Goal: Information Seeking & Learning: Stay updated

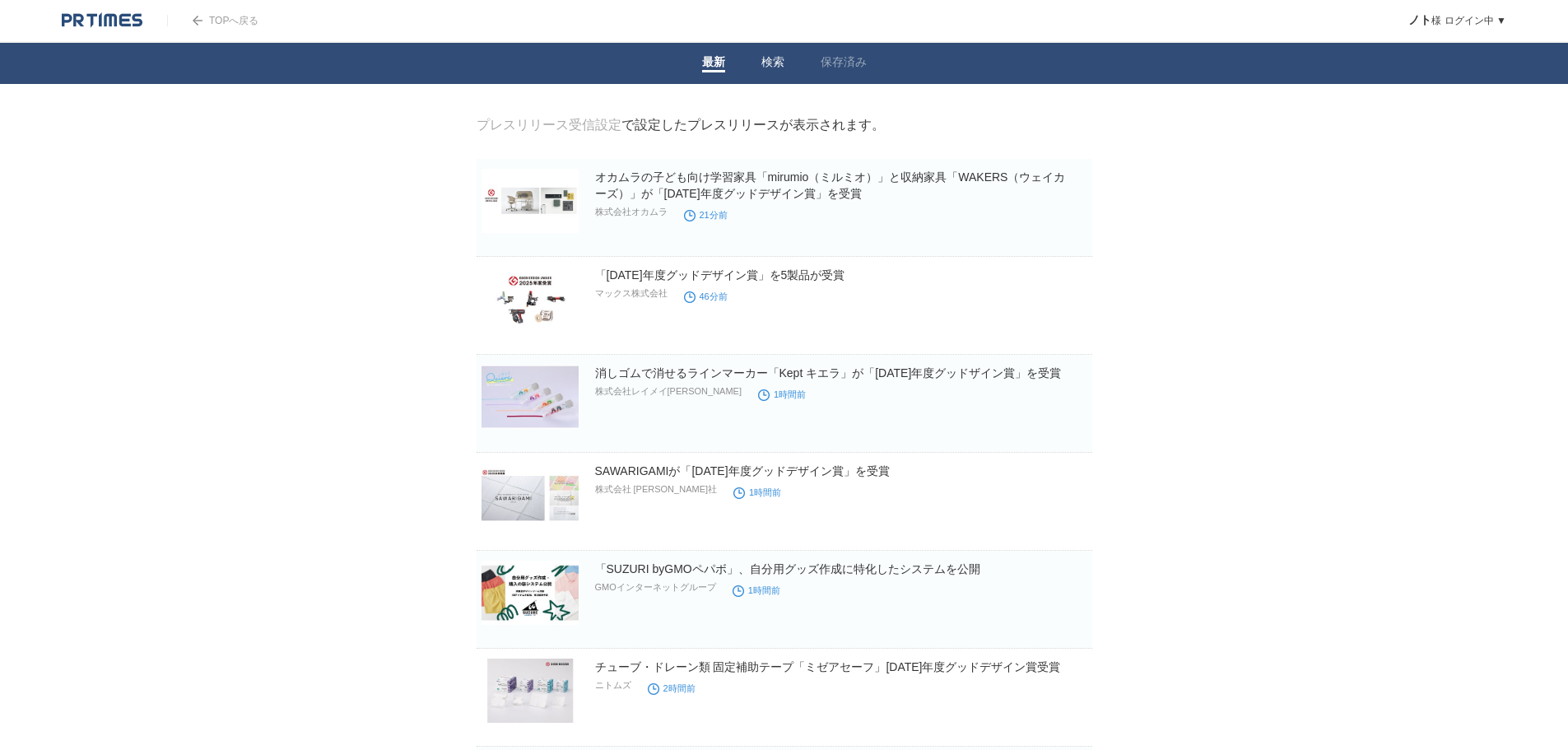
click at [775, 58] on link "検索" at bounding box center [772, 63] width 23 height 17
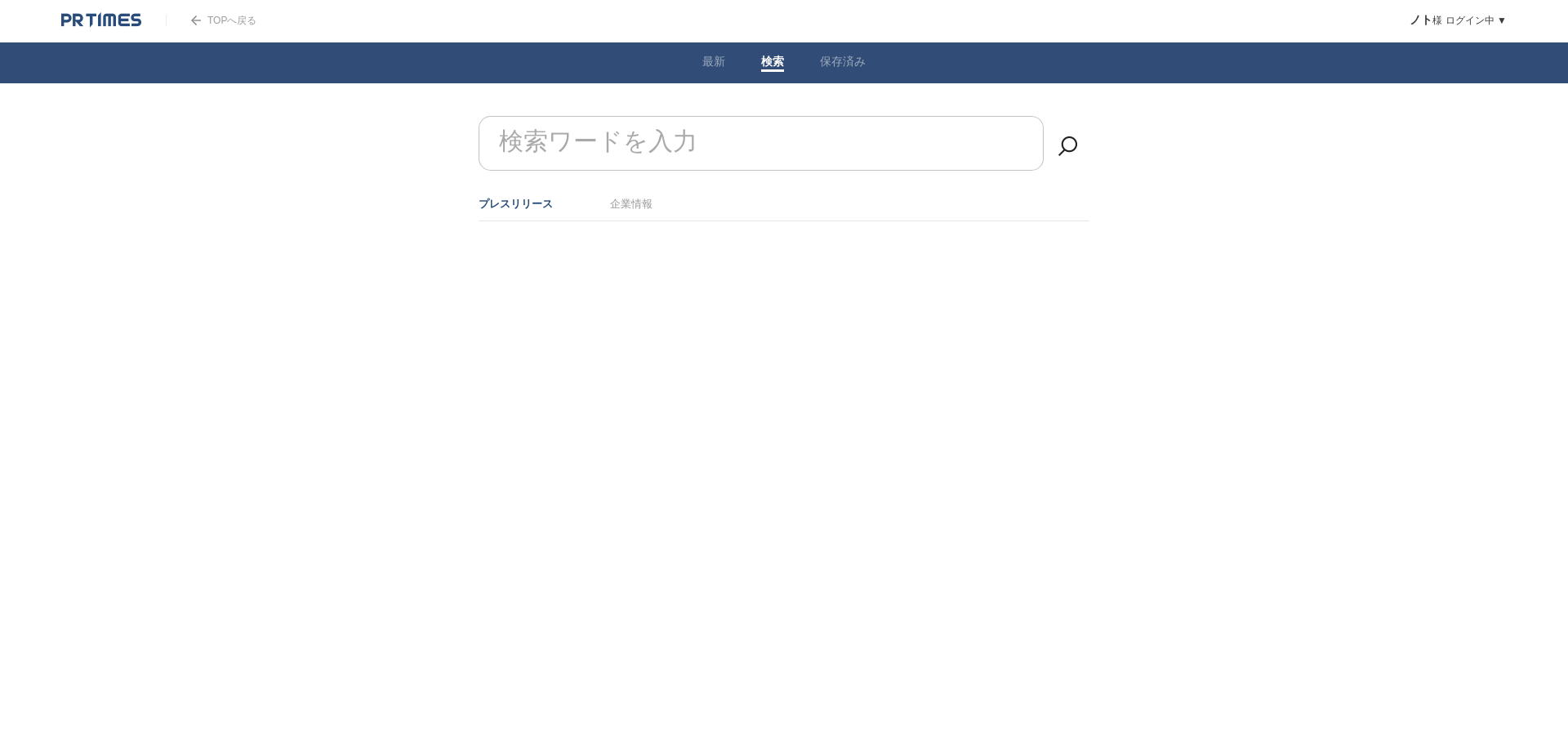
click at [633, 213] on li "企業情報" at bounding box center [630, 204] width 42 height 27
click at [633, 202] on link "企業情報" at bounding box center [630, 204] width 42 height 13
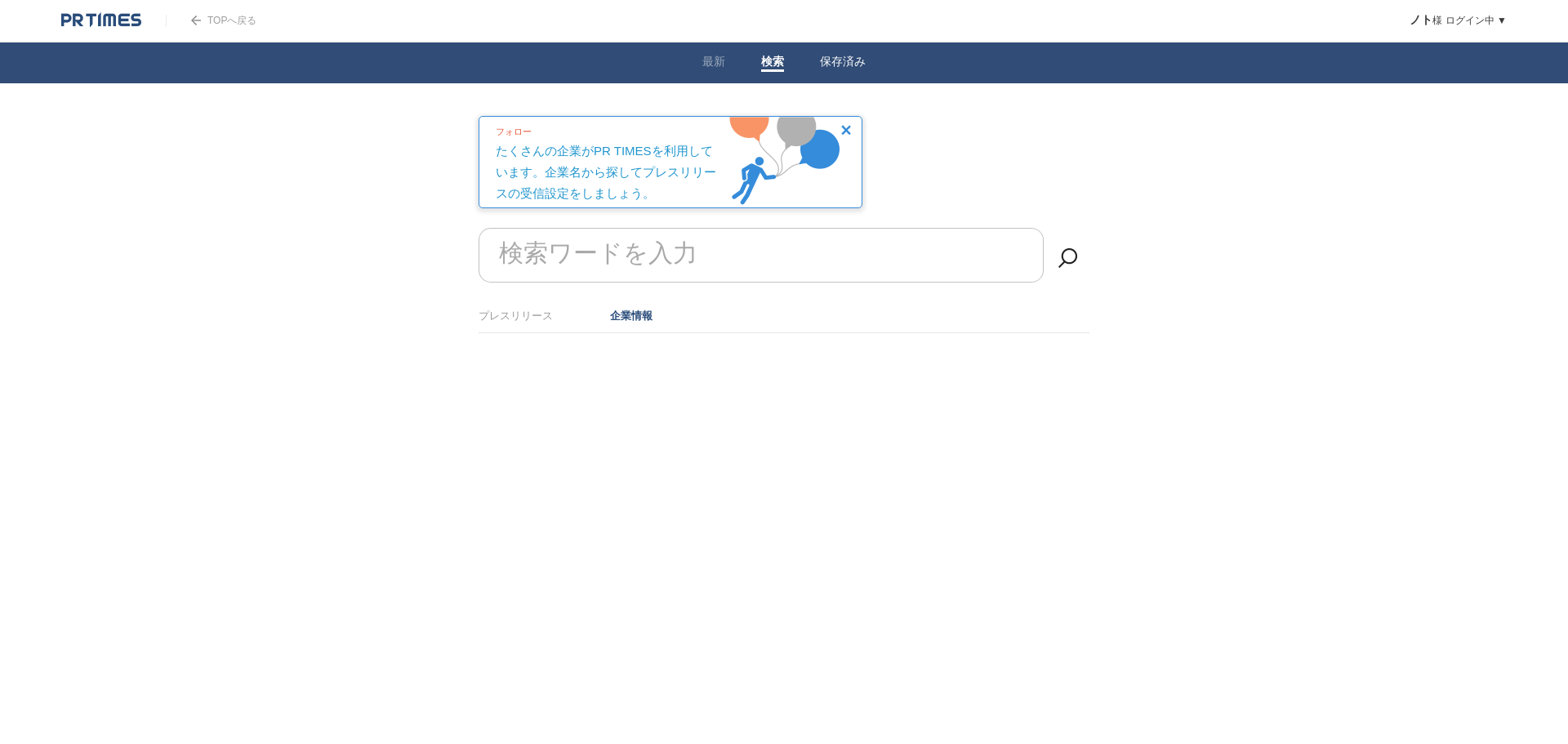
click at [866, 67] on li "保存済み" at bounding box center [842, 62] width 82 height 40
click at [851, 54] on li "保存済み" at bounding box center [842, 62] width 82 height 40
click at [851, 58] on link "保存済み" at bounding box center [842, 63] width 46 height 17
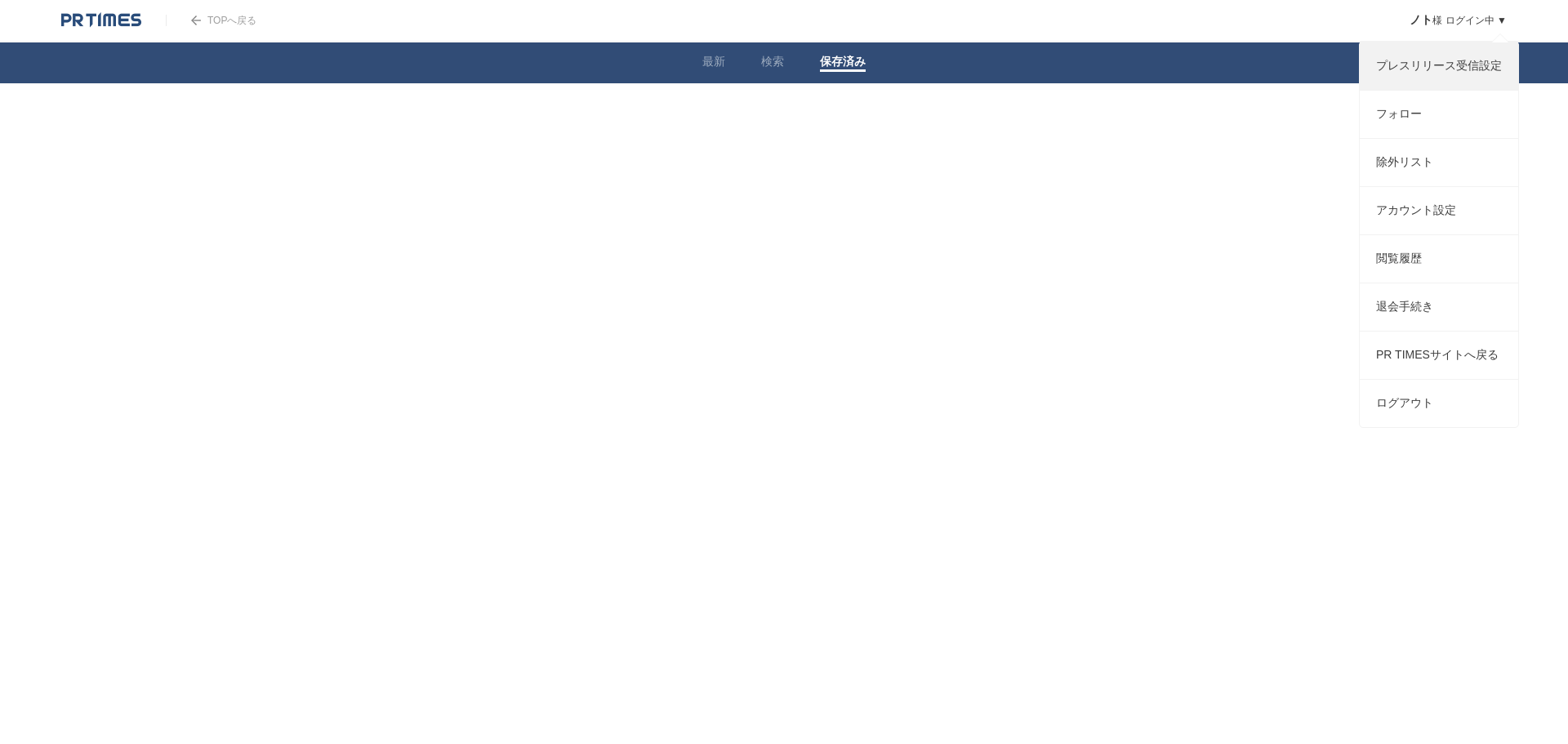
click at [1408, 69] on link "プレスリリース受信設定" at bounding box center [1439, 66] width 158 height 48
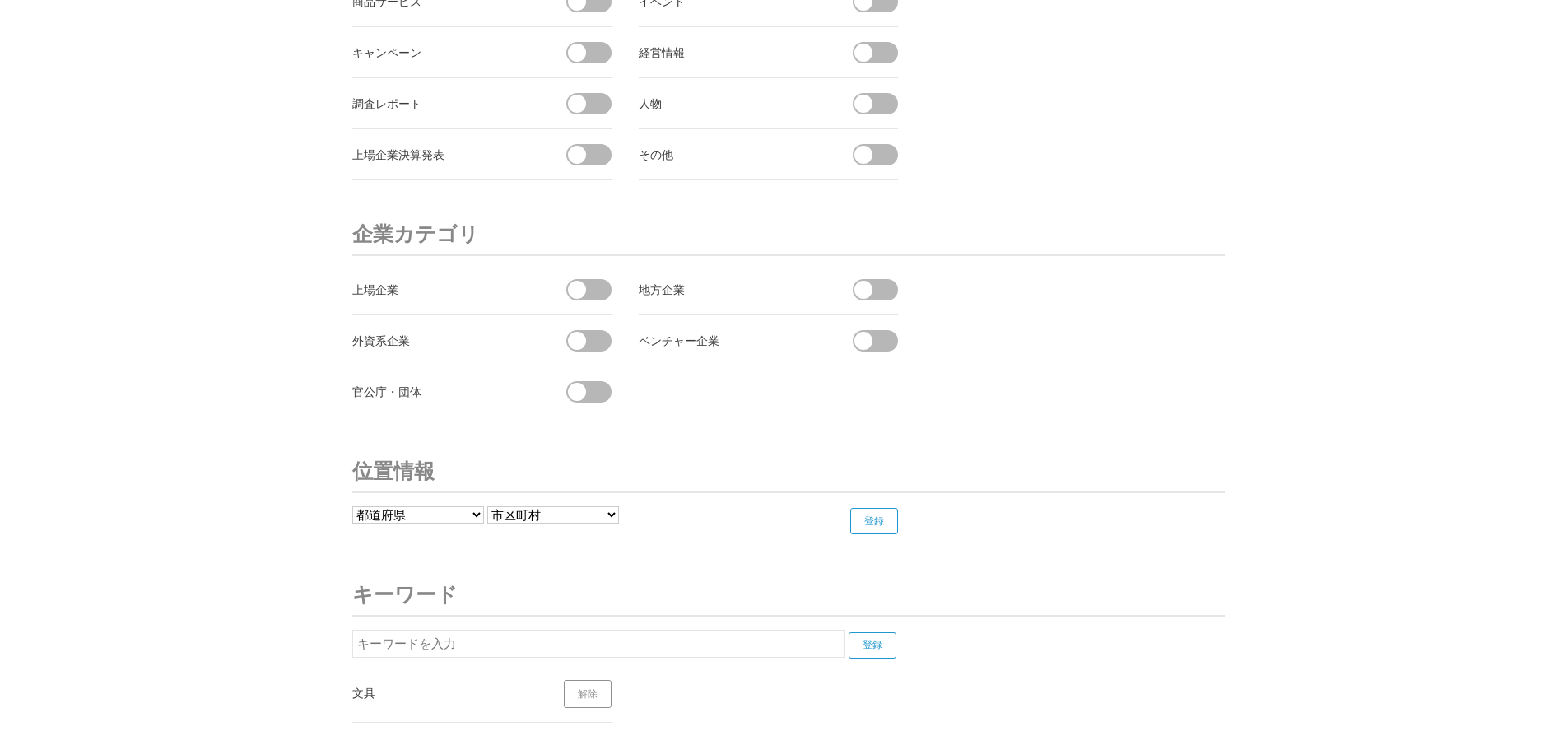
scroll to position [6190, 0]
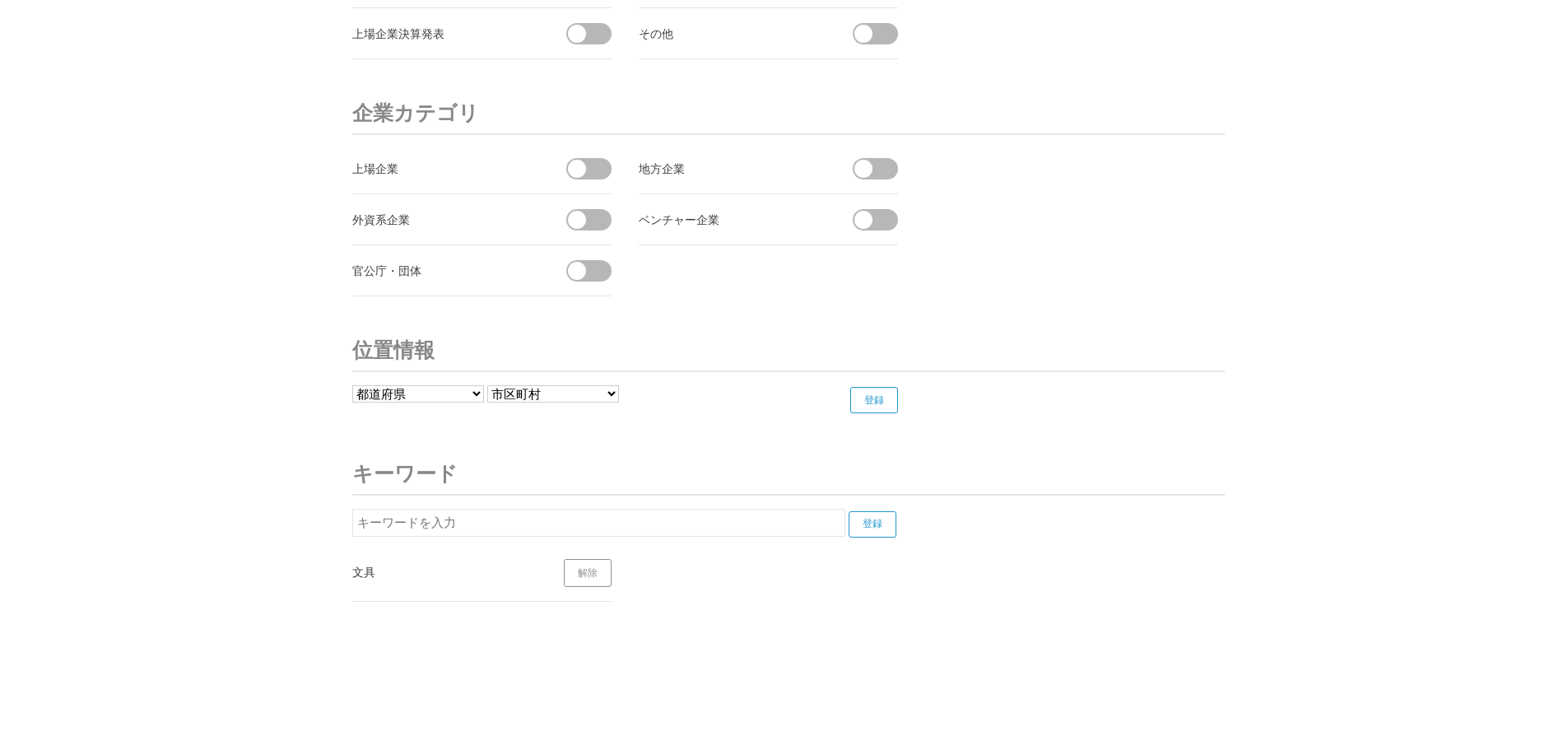
click at [473, 391] on select "都道府県 北海道 青森県 岩手県 宮城県 秋田県 山形県 福島県 茨城県 栃木県 群馬県 埼玉県 千葉県 東京都 神奈川県 新潟県 富山県 石川県 福井県" at bounding box center [418, 394] width 131 height 17
click at [353, 385] on select "都道府県 北海道 青森県 岩手県 宮城県 秋田県 山形県 福島県 茨城県 栃木県 群馬県 埼玉県 千葉県 東京都 神奈川県 新潟県 富山県 石川県 福井県" at bounding box center [418, 394] width 131 height 17
click at [878, 392] on input "登録" at bounding box center [874, 400] width 48 height 26
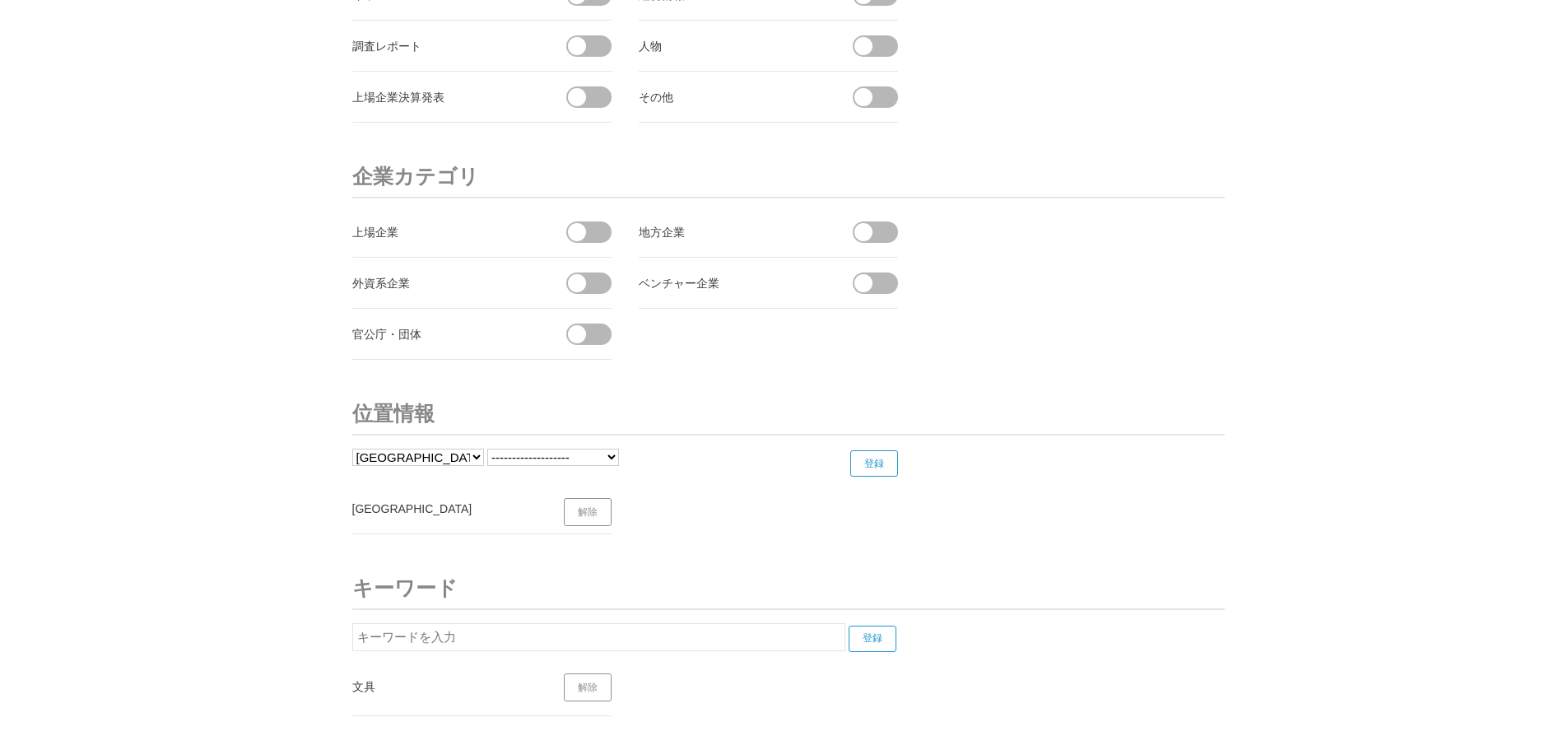
scroll to position [6240, 0]
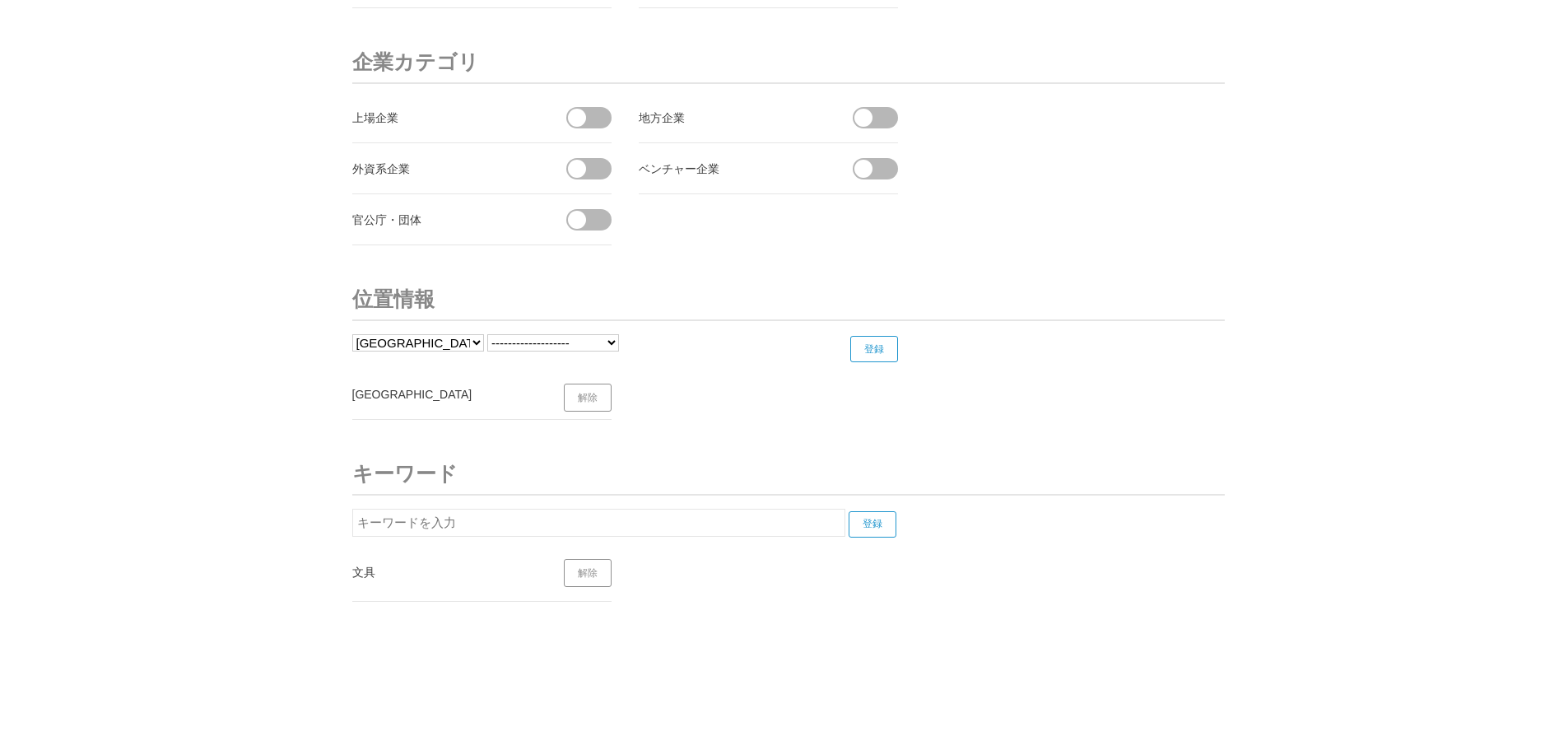
click at [470, 345] on select "都道府県 北海道 青森県 岩手県 宮城県 秋田県 山形県 福島県 茨城県 栃木県 群馬県 埼玉県 千葉県 東京都 神奈川県 新潟県 富山県 石川県 福井県" at bounding box center [418, 343] width 131 height 17
click at [353, 335] on select "都道府県 北海道 青森県 岩手県 宮城県 秋田県 山形県 福島県 茨城県 栃木県 群馬県 埼玉県 千葉県 東京都 神奈川県 新潟県 富山県 石川県 福井県" at bounding box center [418, 343] width 131 height 17
click at [465, 342] on select "都道府県 北海道 青森県 岩手県 宮城県 秋田県 山形県 福島県 茨城県 栃木県 群馬県 埼玉県 千葉県 東京都 神奈川県 新潟県 富山県 石川県 福井県" at bounding box center [418, 343] width 131 height 17
click at [353, 335] on select "都道府県 北海道 青森県 岩手県 宮城県 秋田県 山形県 福島県 茨城県 栃木県 群馬県 埼玉県 千葉県 東京都 神奈川県 新潟県 富山県 石川県 福井県" at bounding box center [418, 343] width 131 height 17
click at [863, 353] on input "登録" at bounding box center [874, 349] width 48 height 26
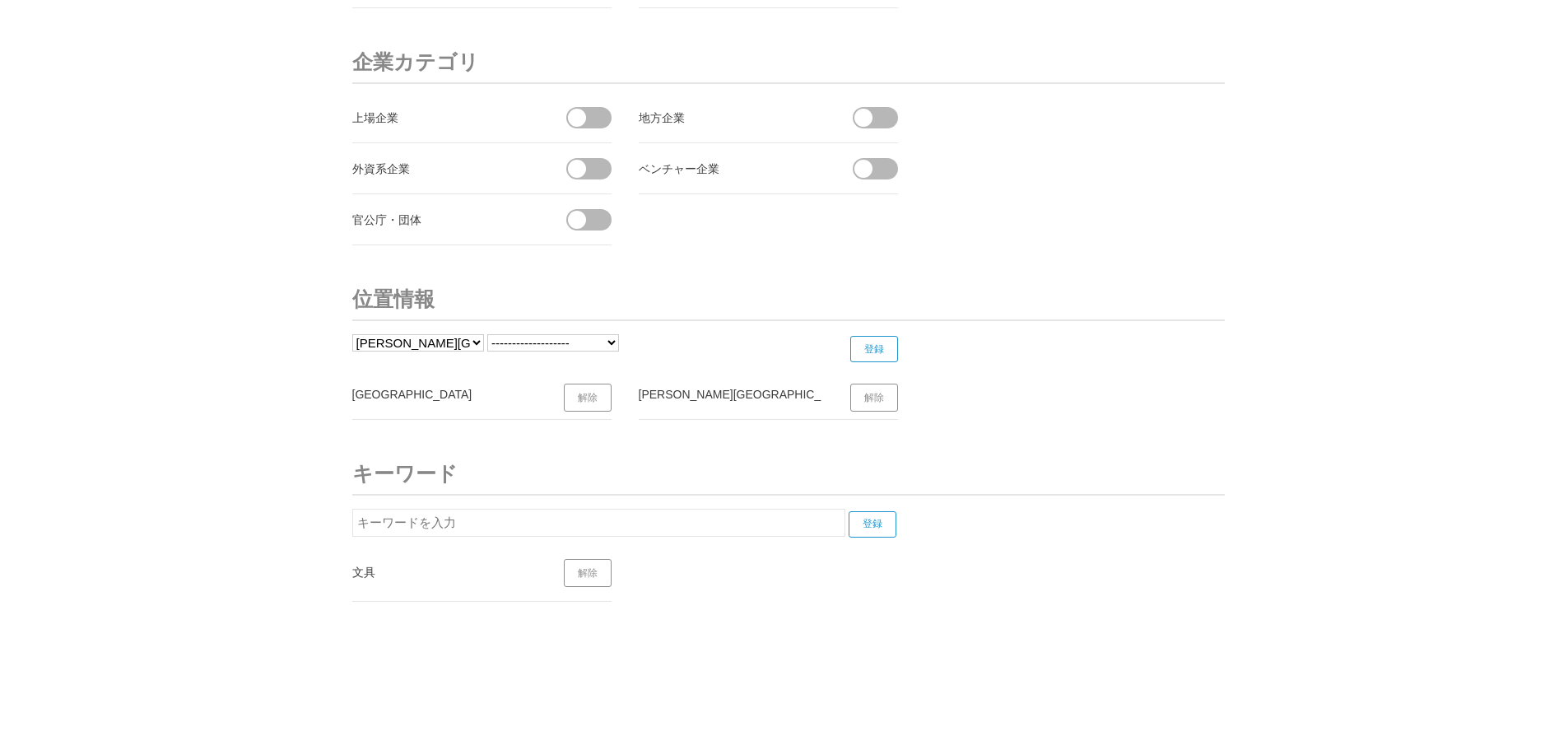
click at [476, 340] on select "都道府県 北海道 青森県 岩手県 宮城県 秋田県 山形県 福島県 茨城県 栃木県 群馬県 埼玉県 千葉県 東京都 神奈川県 新潟県 富山県 石川県 福井県" at bounding box center [418, 343] width 131 height 17
select select "11"
click at [353, 335] on select "都道府県 北海道 青森県 岩手県 宮城県 秋田県 山形県 福島県 茨城県 栃木県 群馬県 埼玉県 千葉県 東京都 神奈川県 新潟県 富山県 石川県 福井県" at bounding box center [418, 343] width 131 height 17
click at [867, 346] on input "登録" at bounding box center [874, 349] width 48 height 26
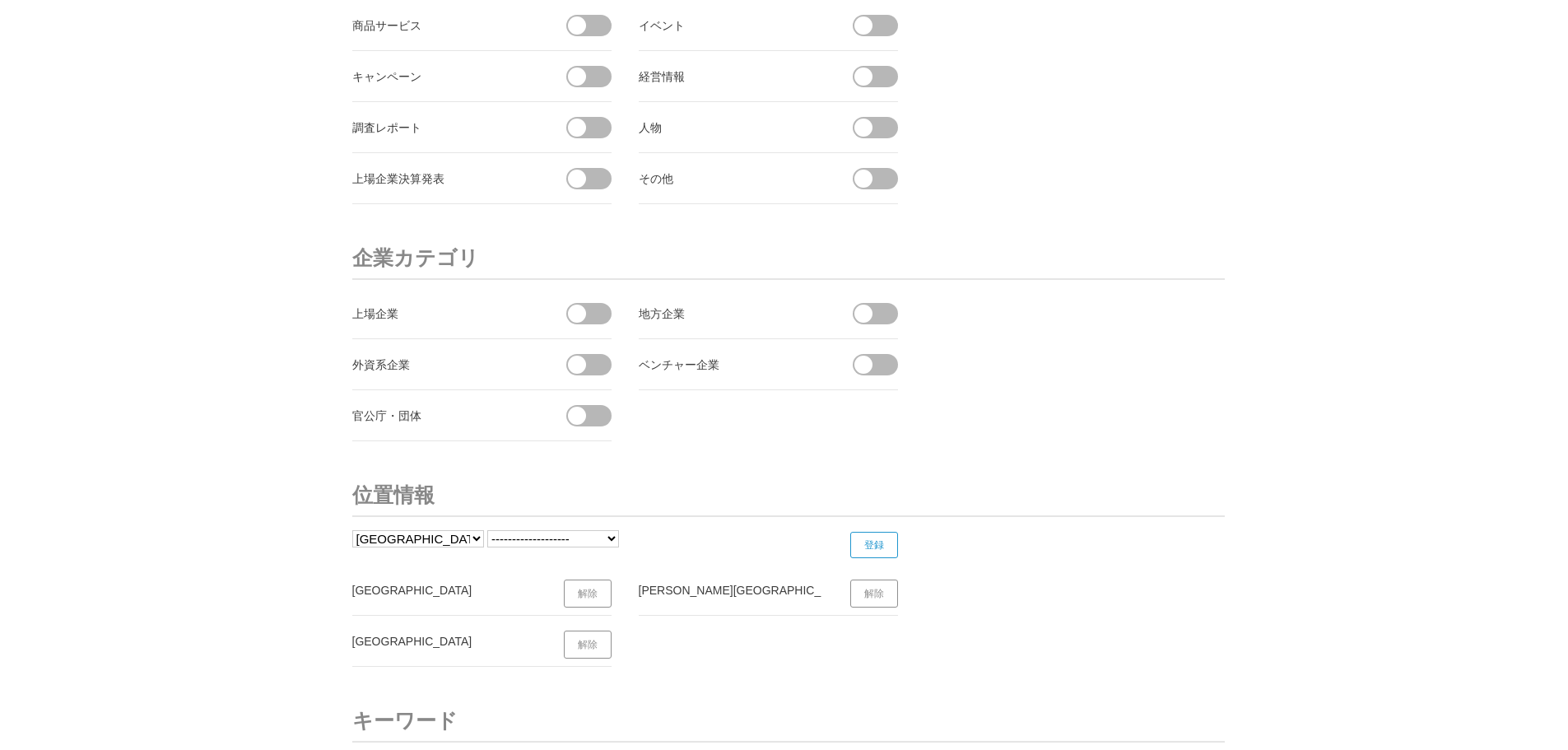
scroll to position [5829, 0]
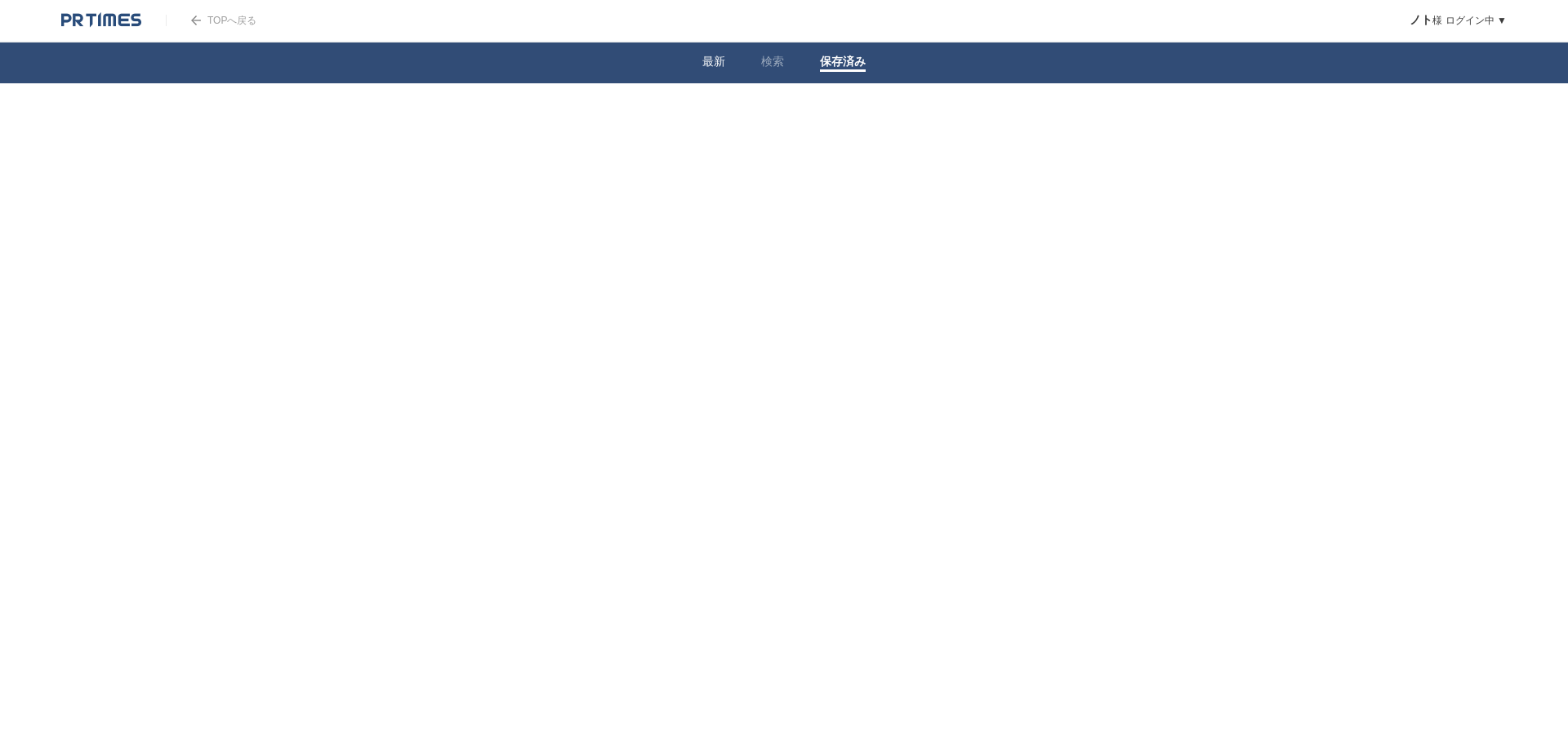
click at [712, 54] on li "最新" at bounding box center [713, 62] width 58 height 40
click at [714, 58] on link "最新" at bounding box center [713, 63] width 22 height 17
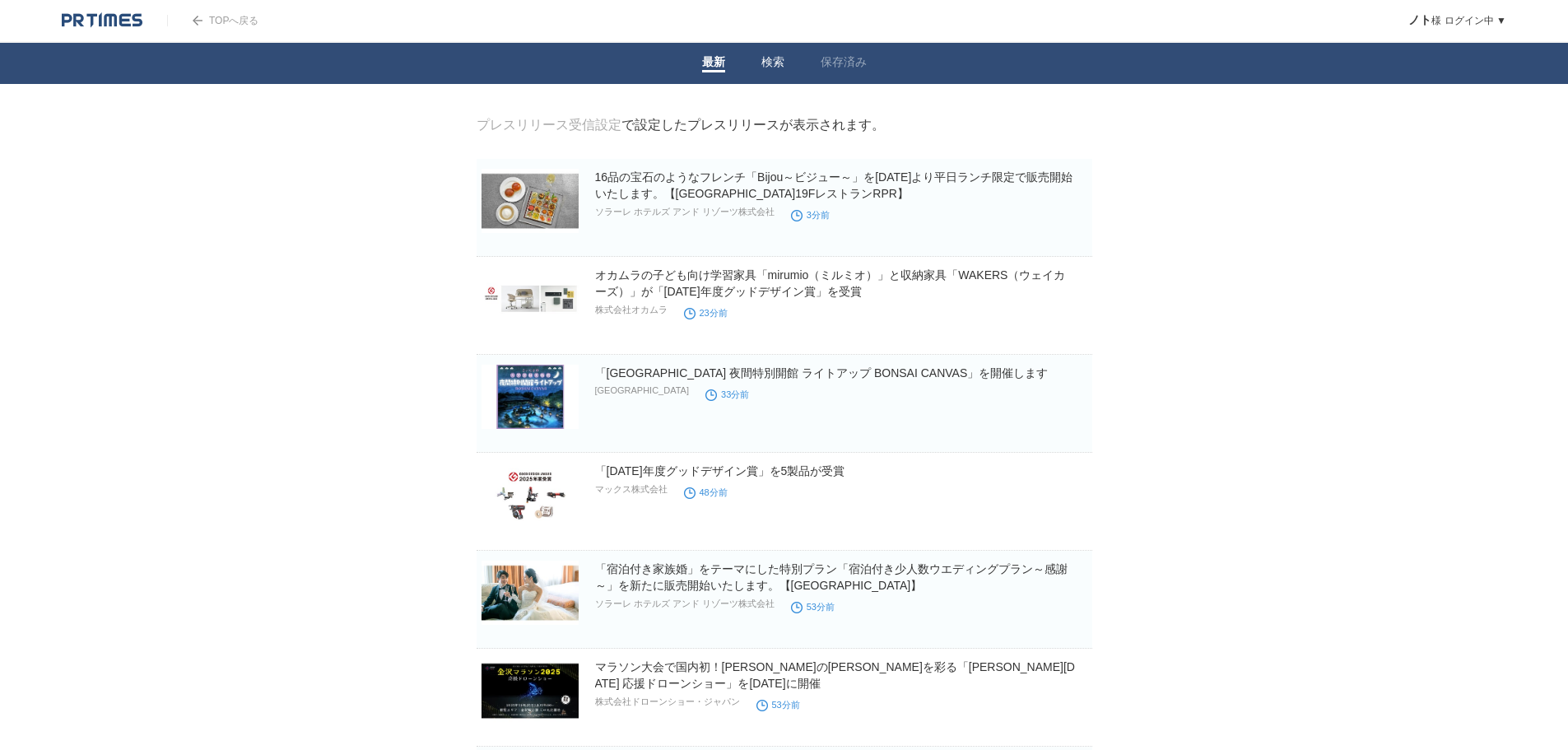
click at [763, 67] on link "検索" at bounding box center [772, 63] width 23 height 17
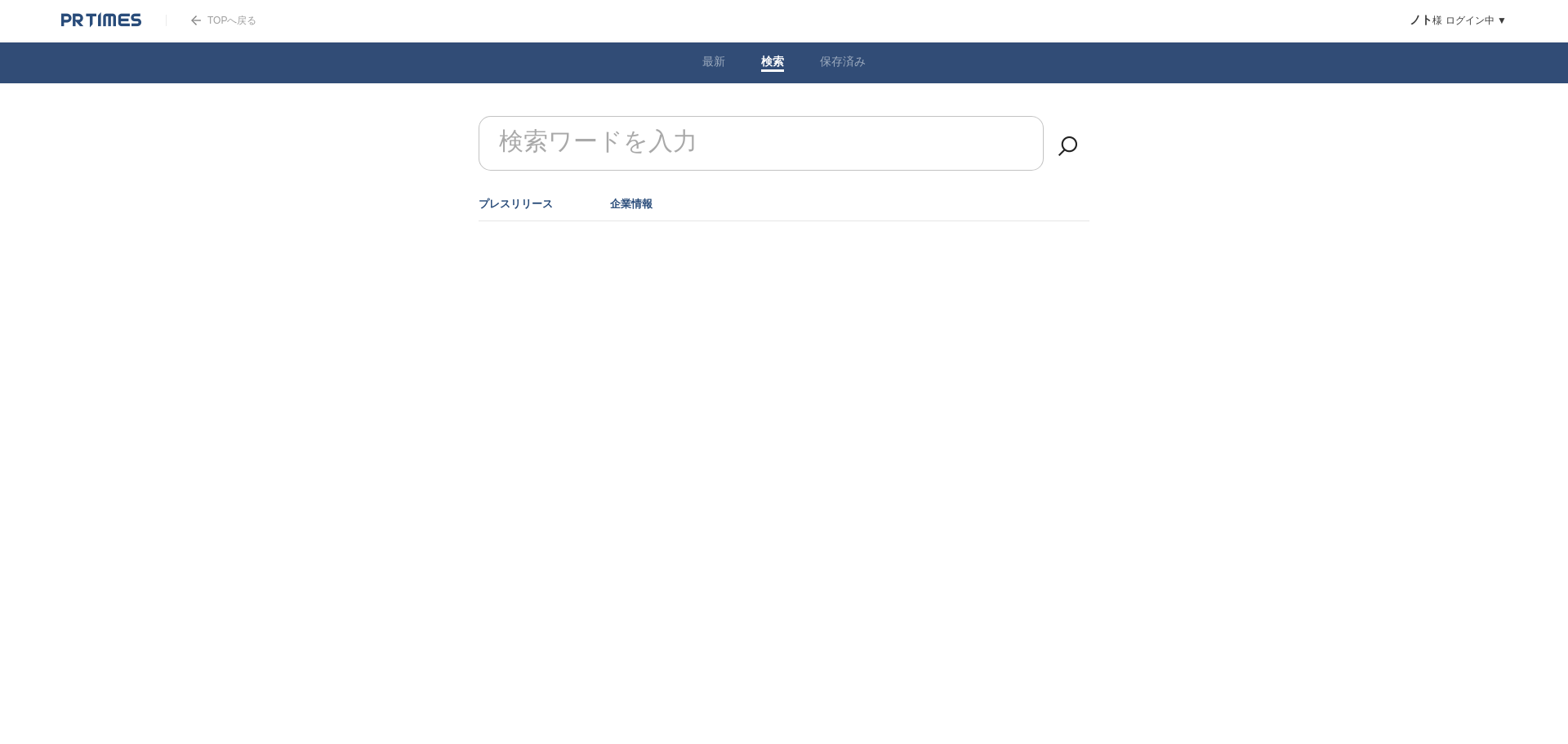
click at [632, 198] on link "企業情報" at bounding box center [630, 204] width 42 height 13
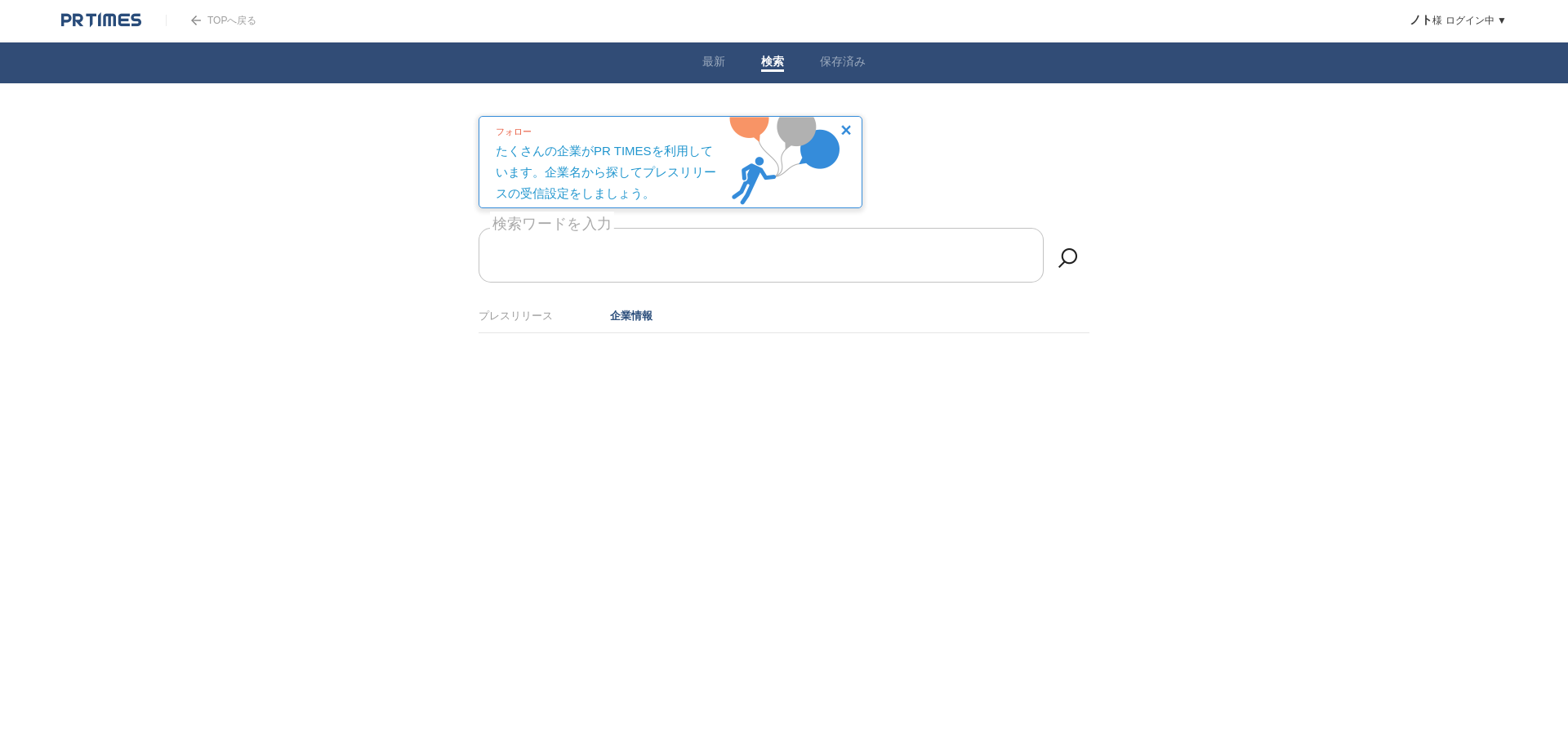
click at [614, 228] on form "検索ワードを入力" at bounding box center [783, 228] width 610 height 0
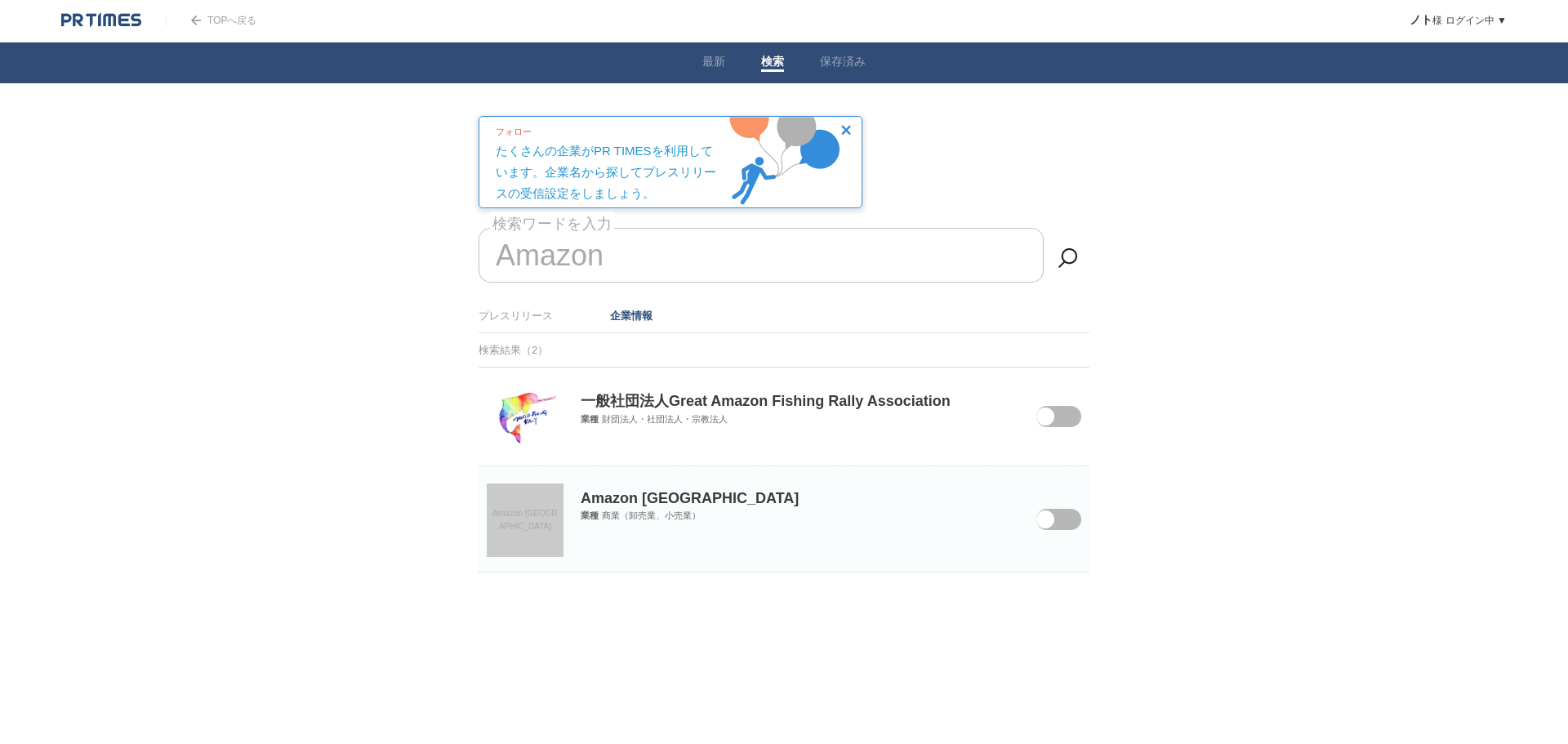
type input "Amazon"
click at [1054, 510] on span at bounding box center [1047, 530] width 68 height 42
click at [0, 0] on input "checkbox" at bounding box center [0, 0] width 0 height 0
click at [525, 309] on link "プレスリリース" at bounding box center [515, 316] width 75 height 13
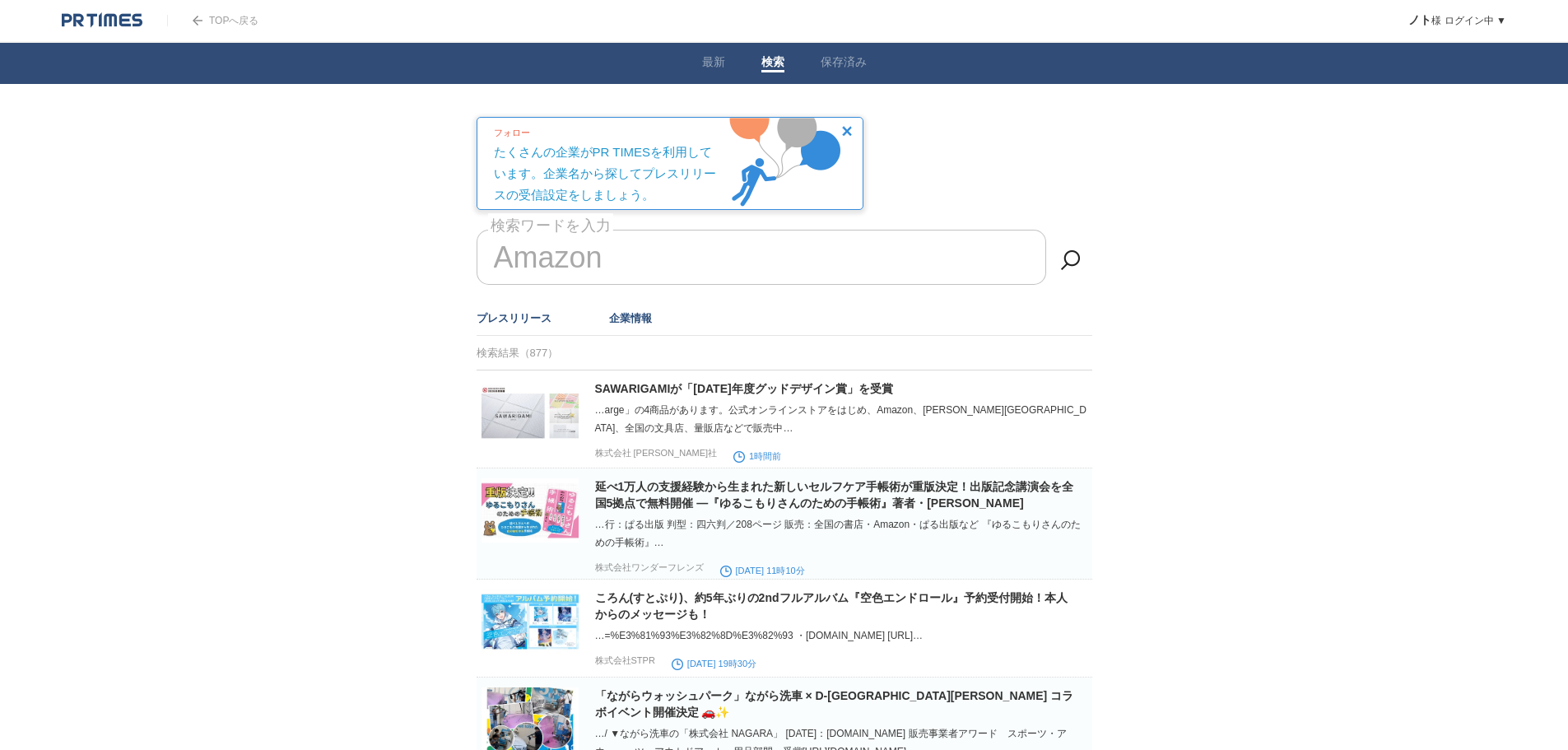
click at [628, 319] on link "企業情報" at bounding box center [630, 318] width 43 height 13
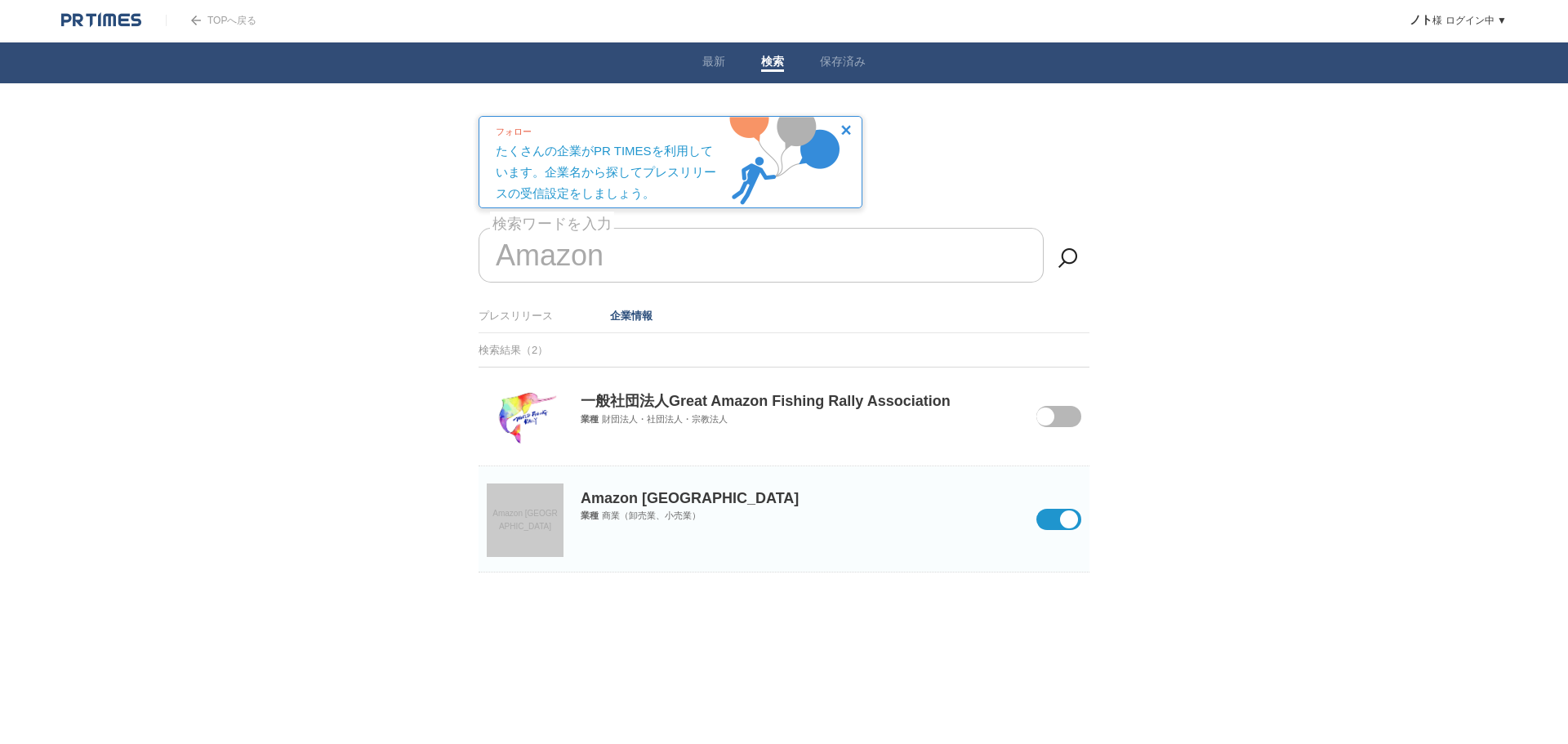
click at [515, 300] on ul "プレスリリース 企業情報" at bounding box center [783, 316] width 610 height 34
click at [560, 297] on div "Amazon 検索ワードを入力" at bounding box center [783, 263] width 610 height 71
click at [513, 309] on link "プレスリリース" at bounding box center [515, 316] width 75 height 13
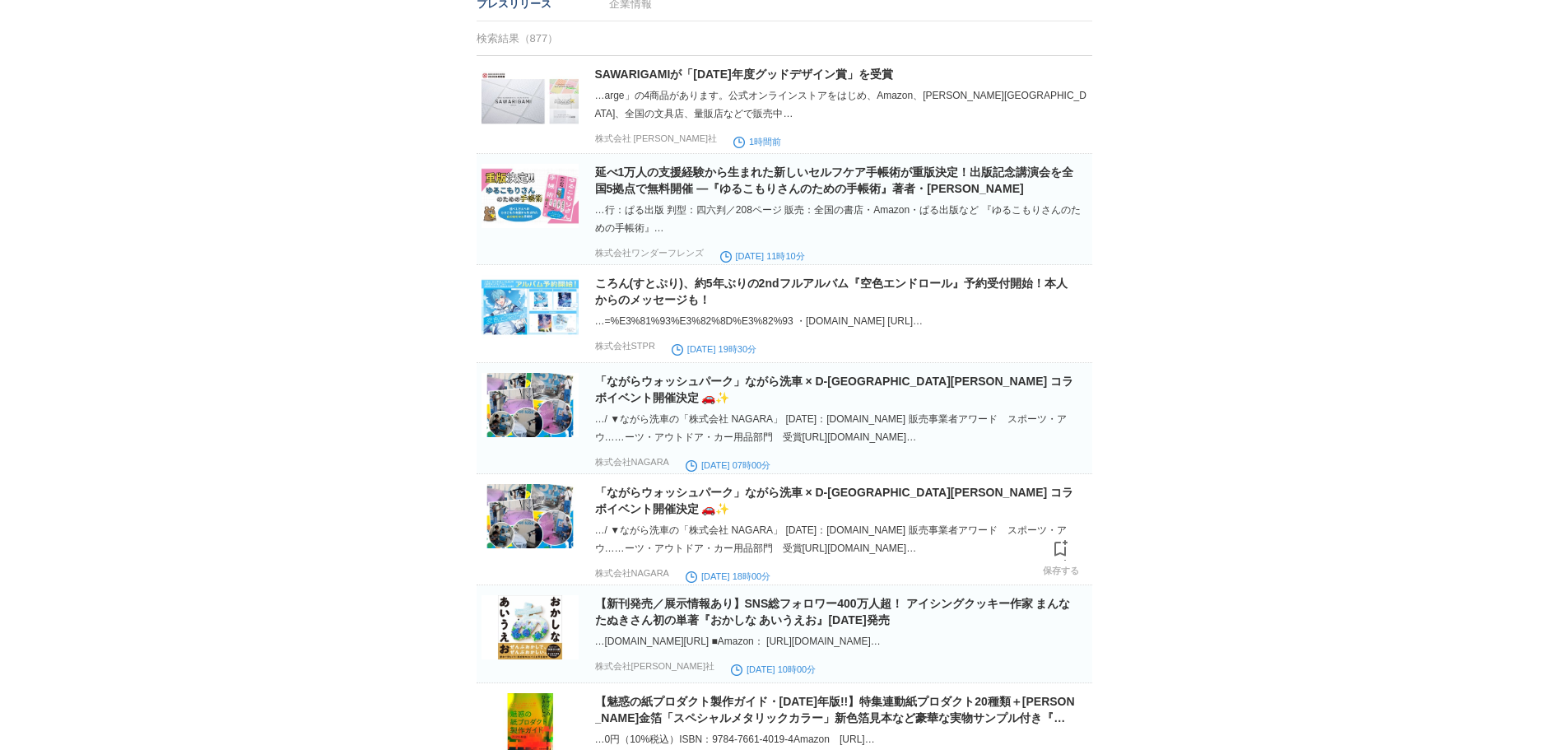
scroll to position [40, 0]
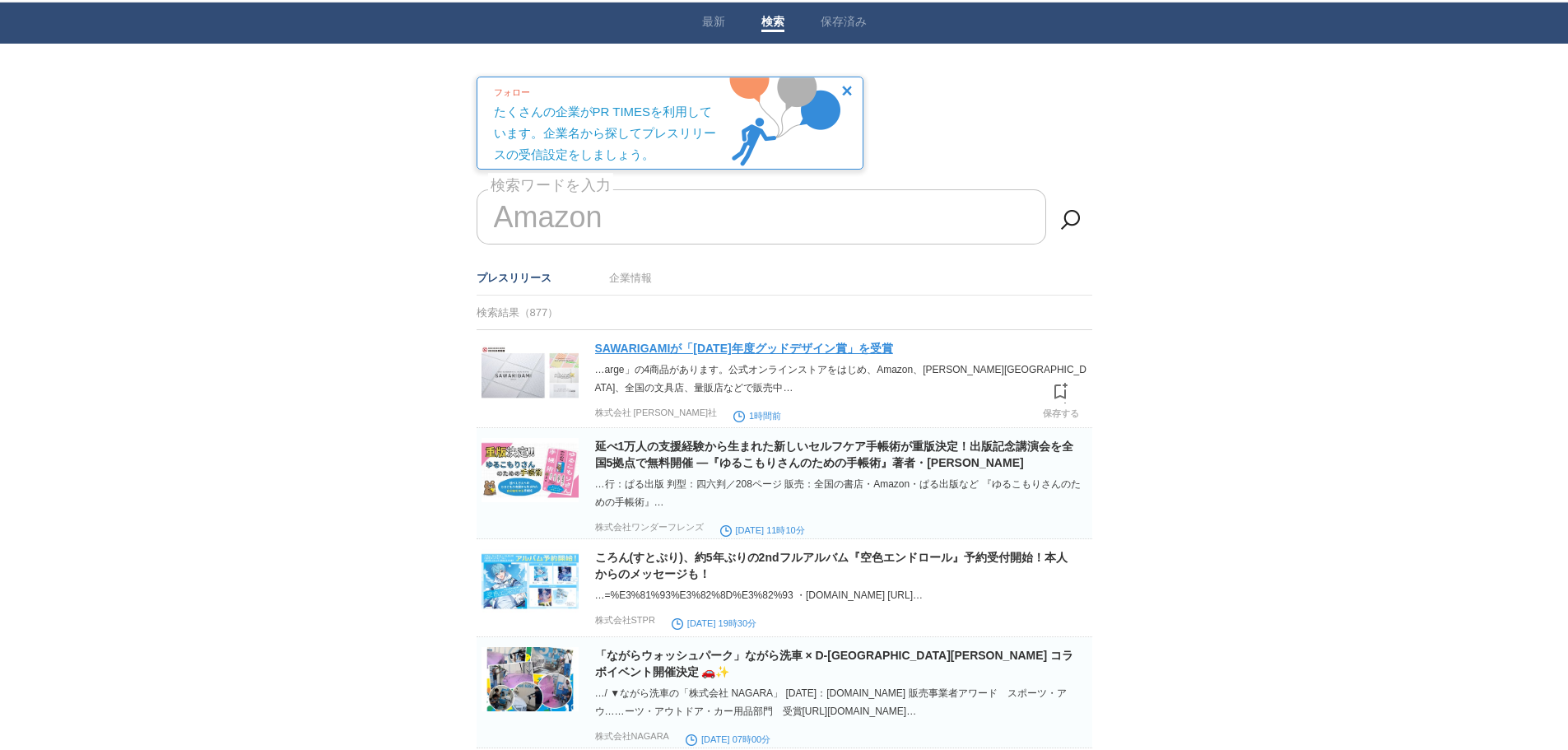
click at [775, 346] on link "SAWARIGAMIが「2025年度グッドデザイン賞」を受賞" at bounding box center [744, 348] width 298 height 14
click at [632, 279] on link "企業情報" at bounding box center [630, 278] width 43 height 13
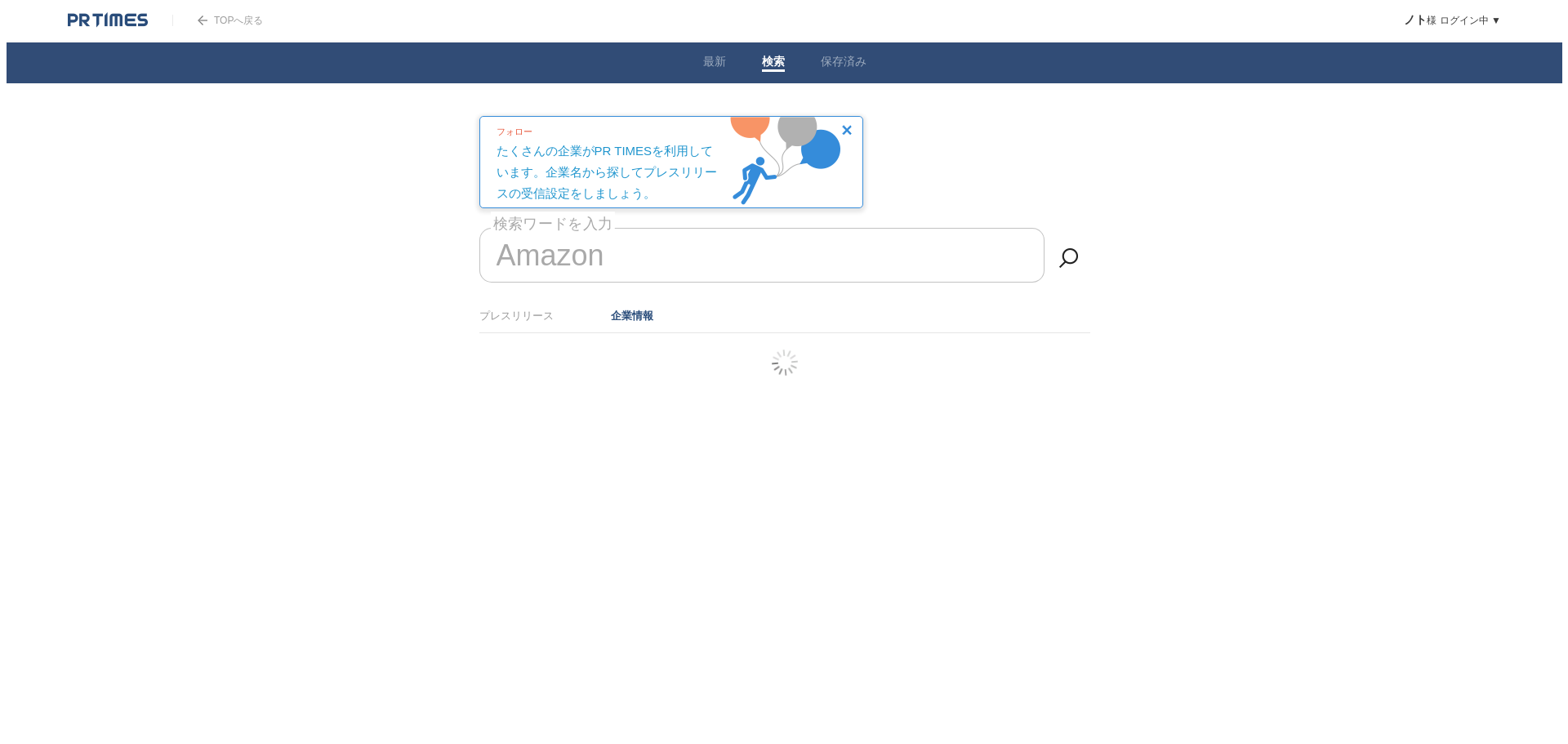
scroll to position [0, 0]
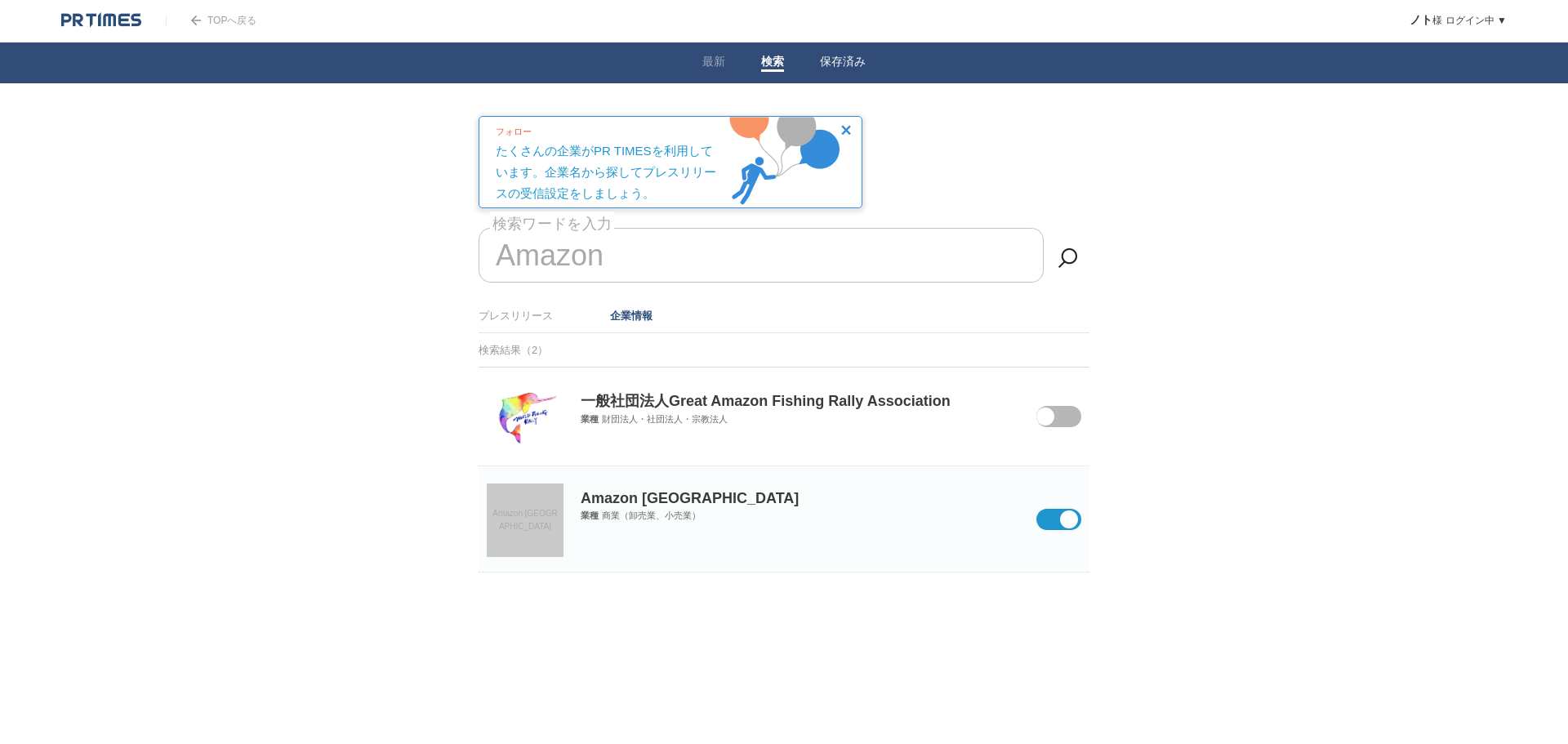
click at [849, 58] on link "保存済み" at bounding box center [842, 63] width 46 height 17
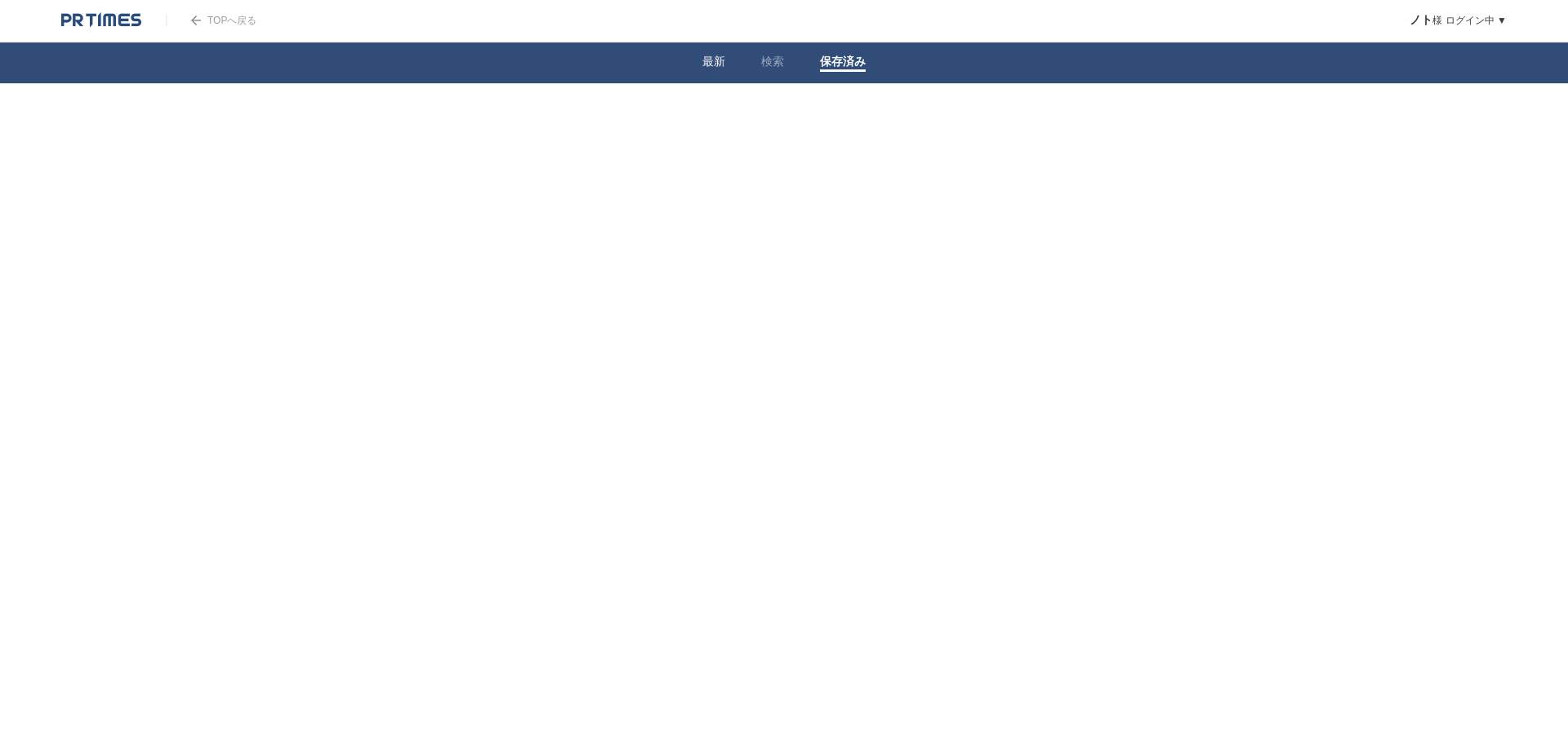
click at [723, 53] on li "最新" at bounding box center [713, 62] width 58 height 40
click at [723, 55] on link "最新" at bounding box center [713, 63] width 22 height 17
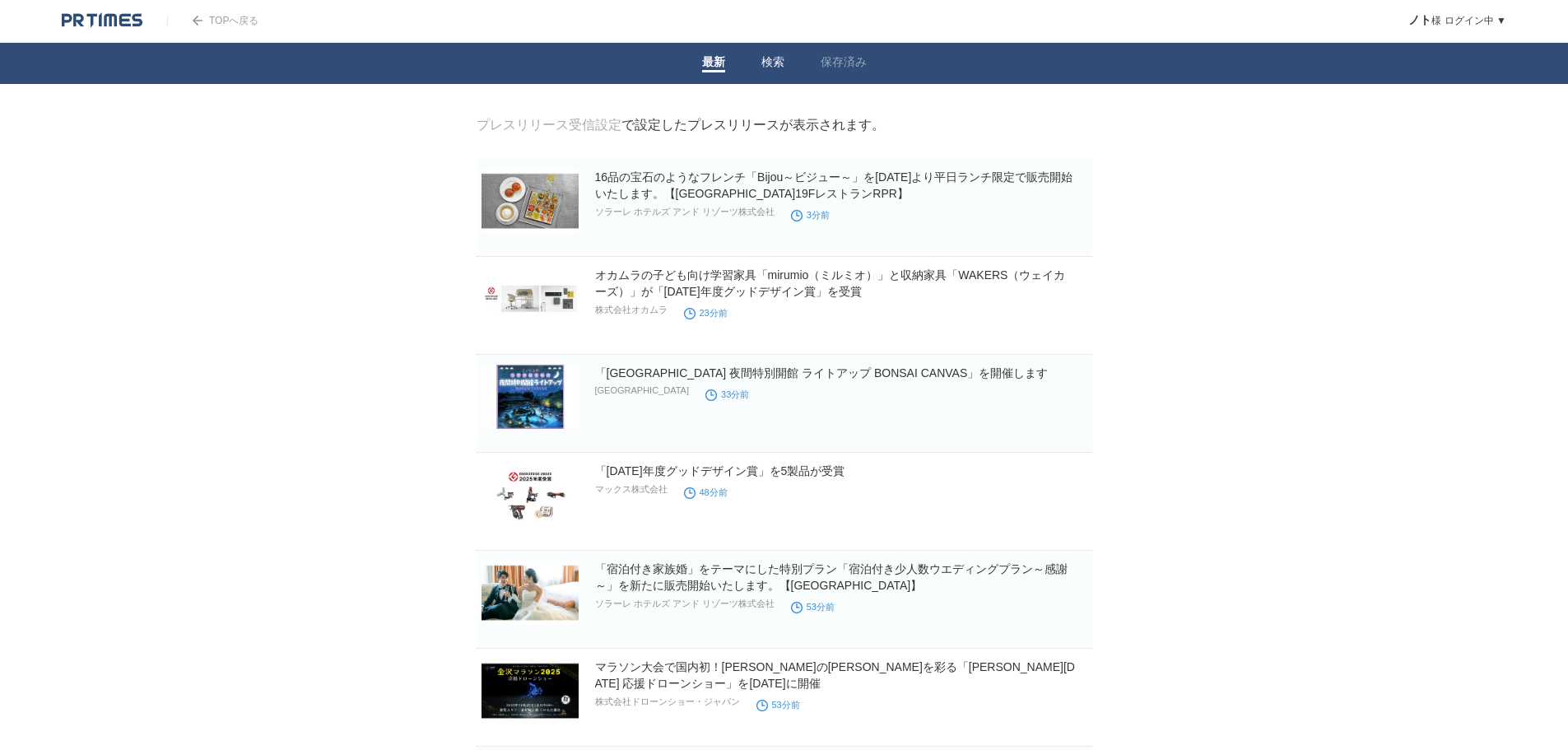
click at [780, 60] on link "検索" at bounding box center [772, 63] width 23 height 17
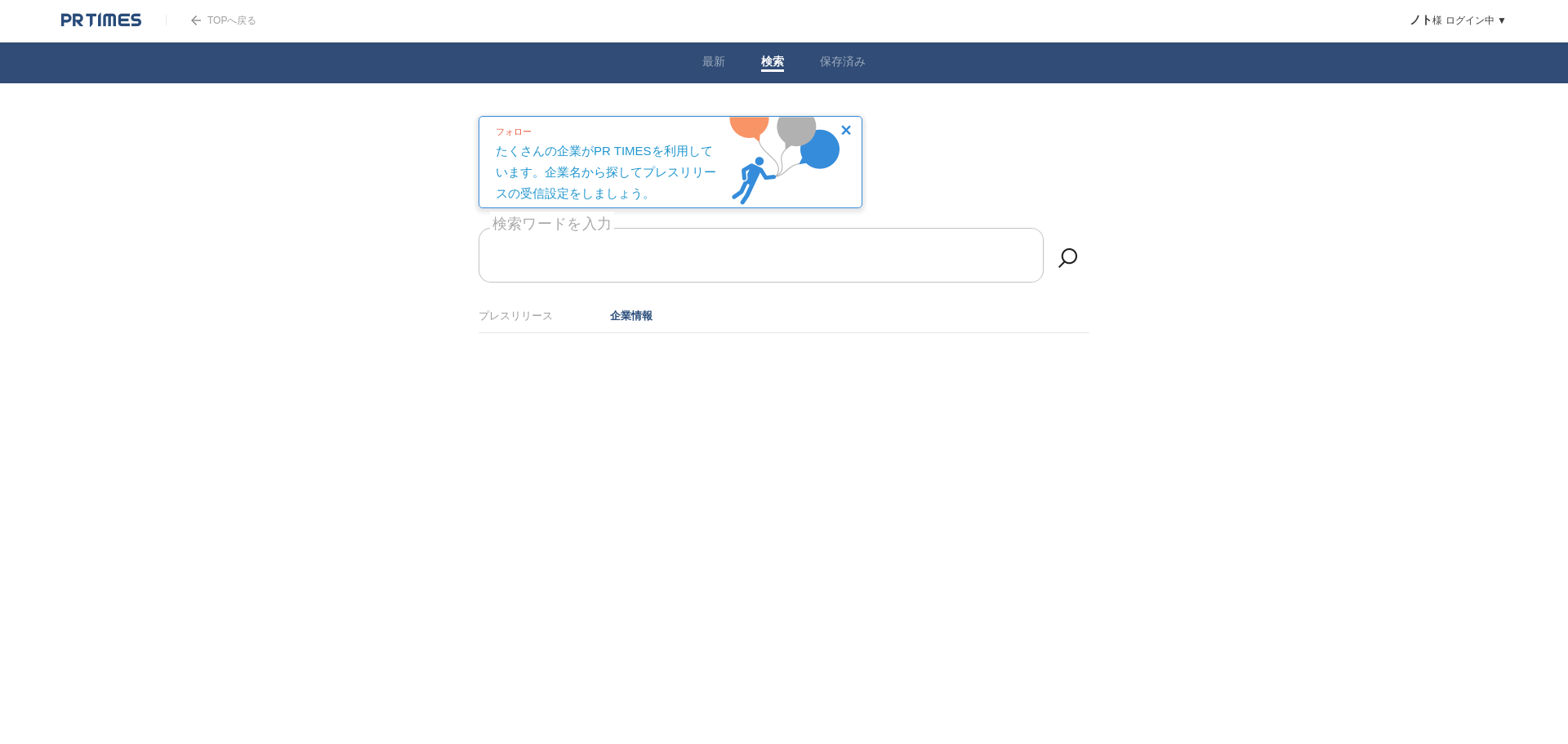
click at [644, 318] on link "企業情報" at bounding box center [630, 316] width 42 height 13
click at [531, 322] on li "プレスリリース" at bounding box center [515, 316] width 75 height 27
click at [612, 315] on link "企業情報" at bounding box center [630, 316] width 42 height 13
click at [717, 52] on li "最新" at bounding box center [713, 62] width 58 height 40
click at [717, 63] on link "最新" at bounding box center [713, 63] width 22 height 17
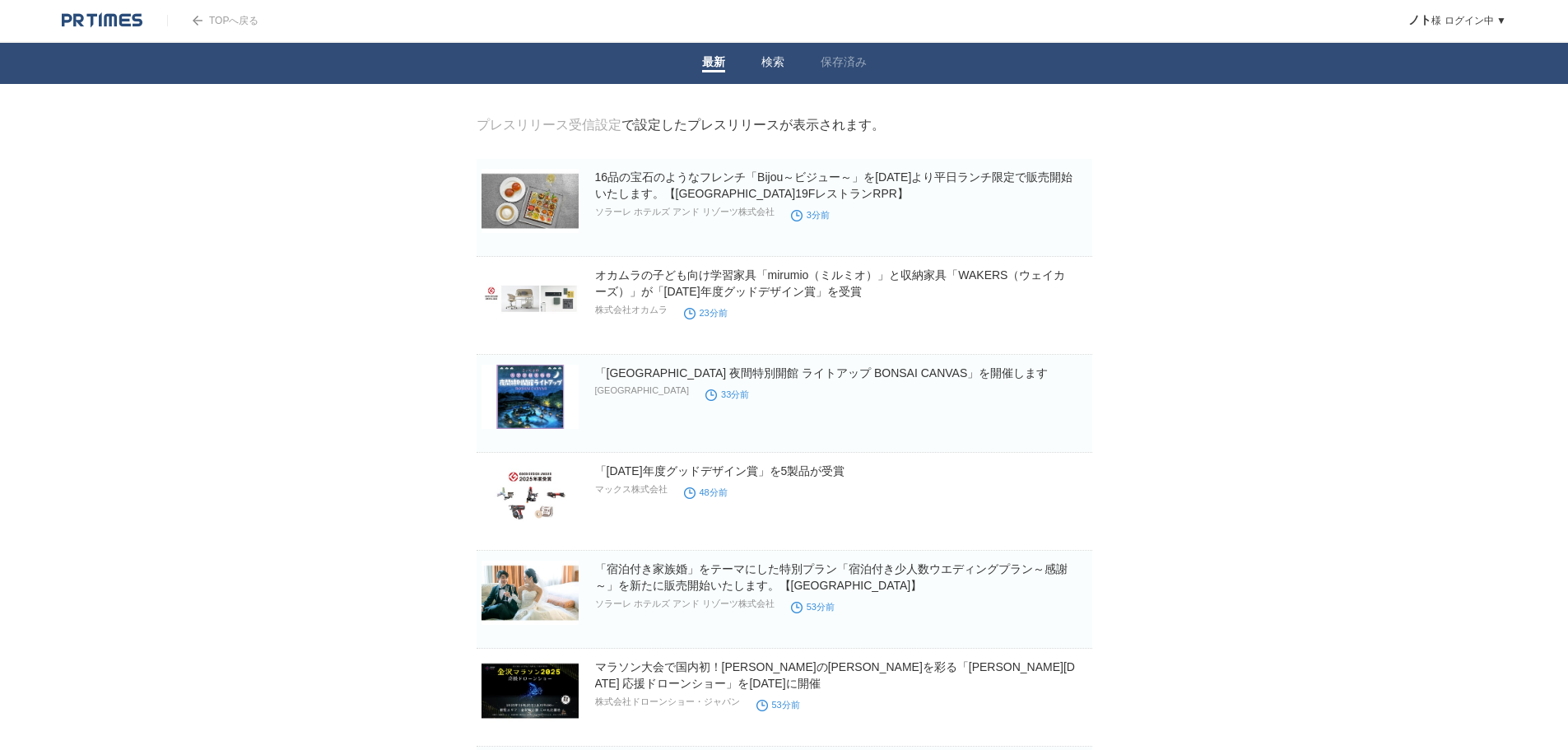
click at [769, 60] on link "検索" at bounding box center [772, 63] width 23 height 17
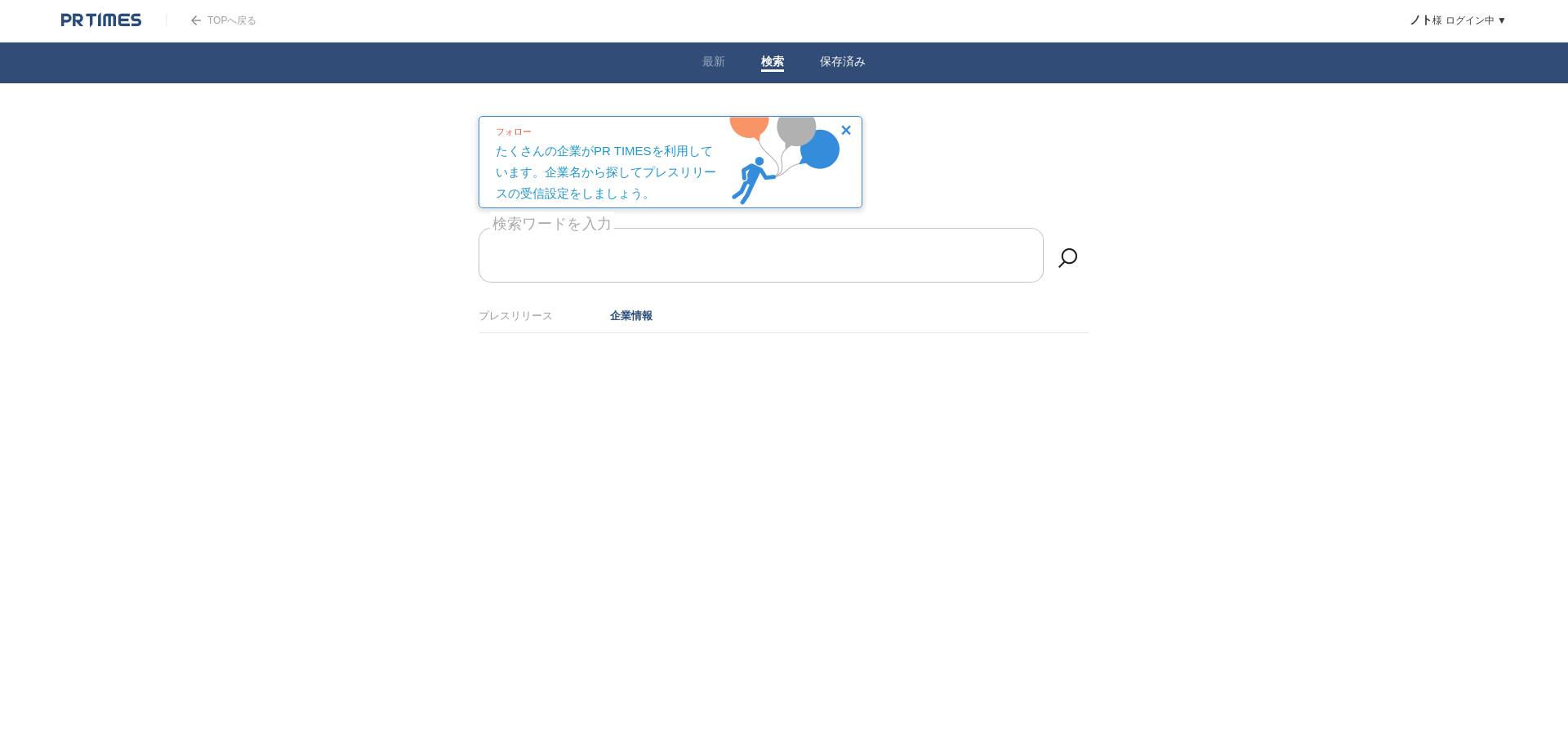
click at [835, 63] on link "保存済み" at bounding box center [842, 63] width 46 height 17
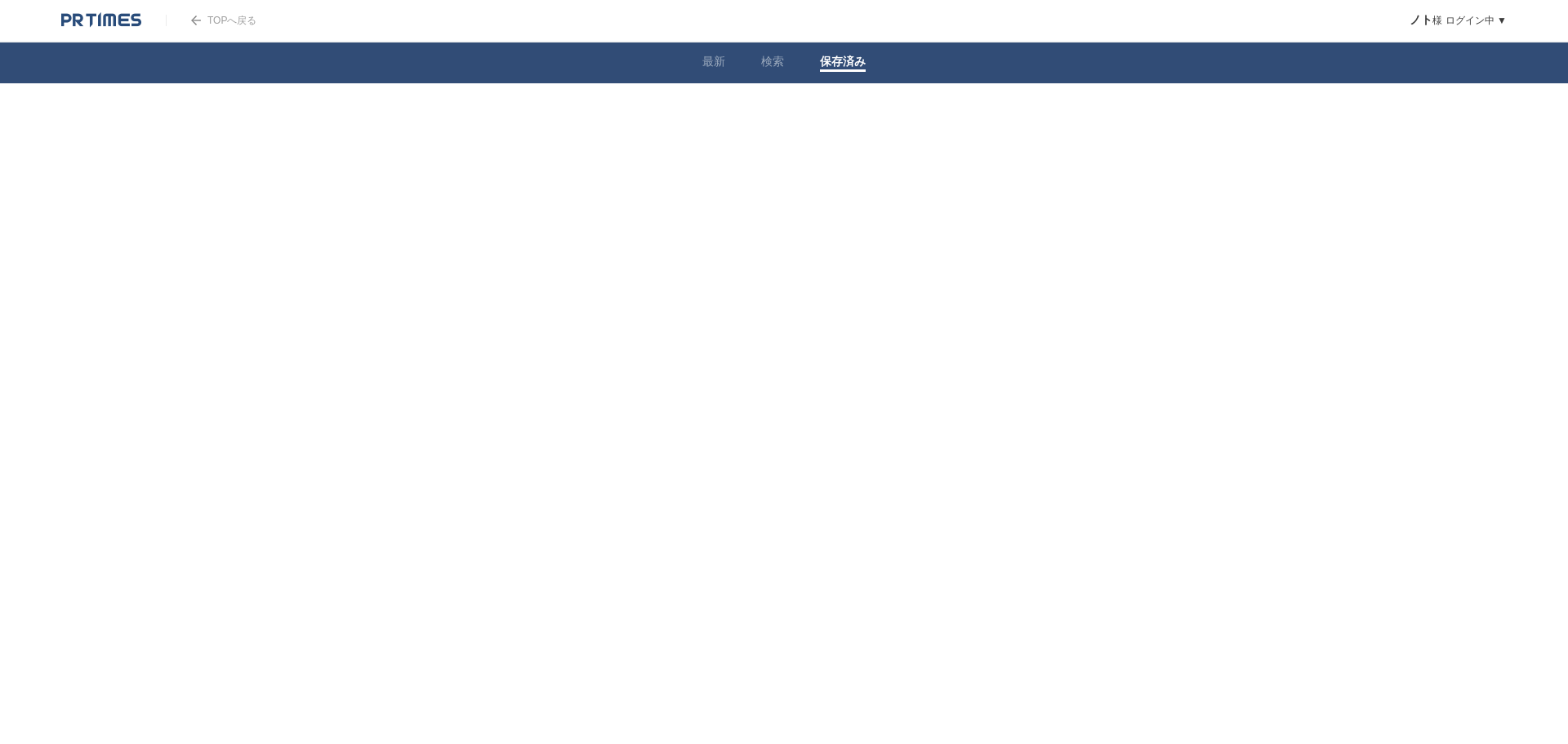
click at [1151, 198] on html "TOPへ戻る ノト 様 ログイン中 ▼ プレスリリース受信設定 フォロー 除外リスト アカウント設定 閲覧履歴 退会手続き PR TIMESサイトへ戻る ログ…" at bounding box center [784, 99] width 1568 height 198
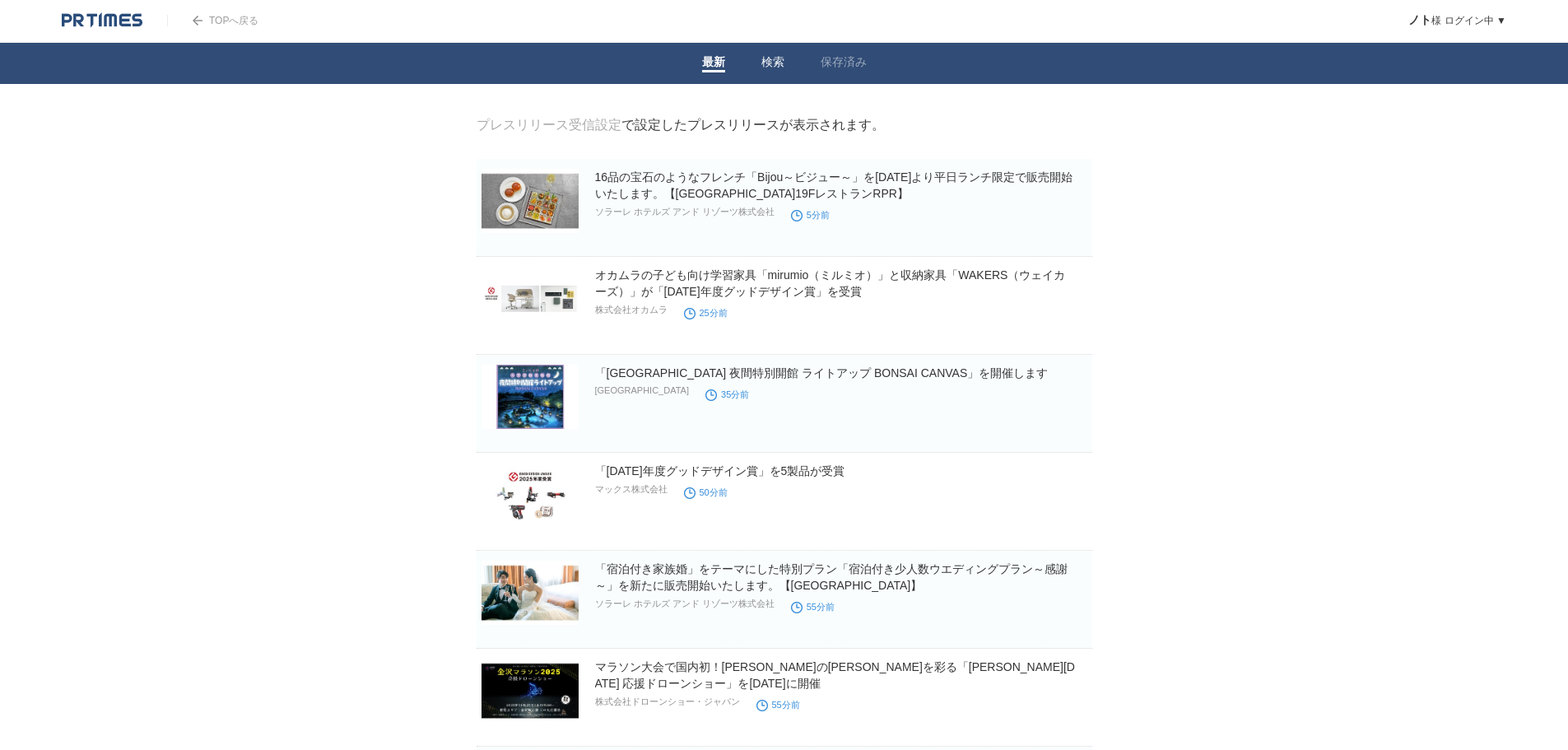
click at [775, 61] on link "検索" at bounding box center [772, 63] width 23 height 17
click at [779, 57] on link "検索" at bounding box center [772, 63] width 23 height 17
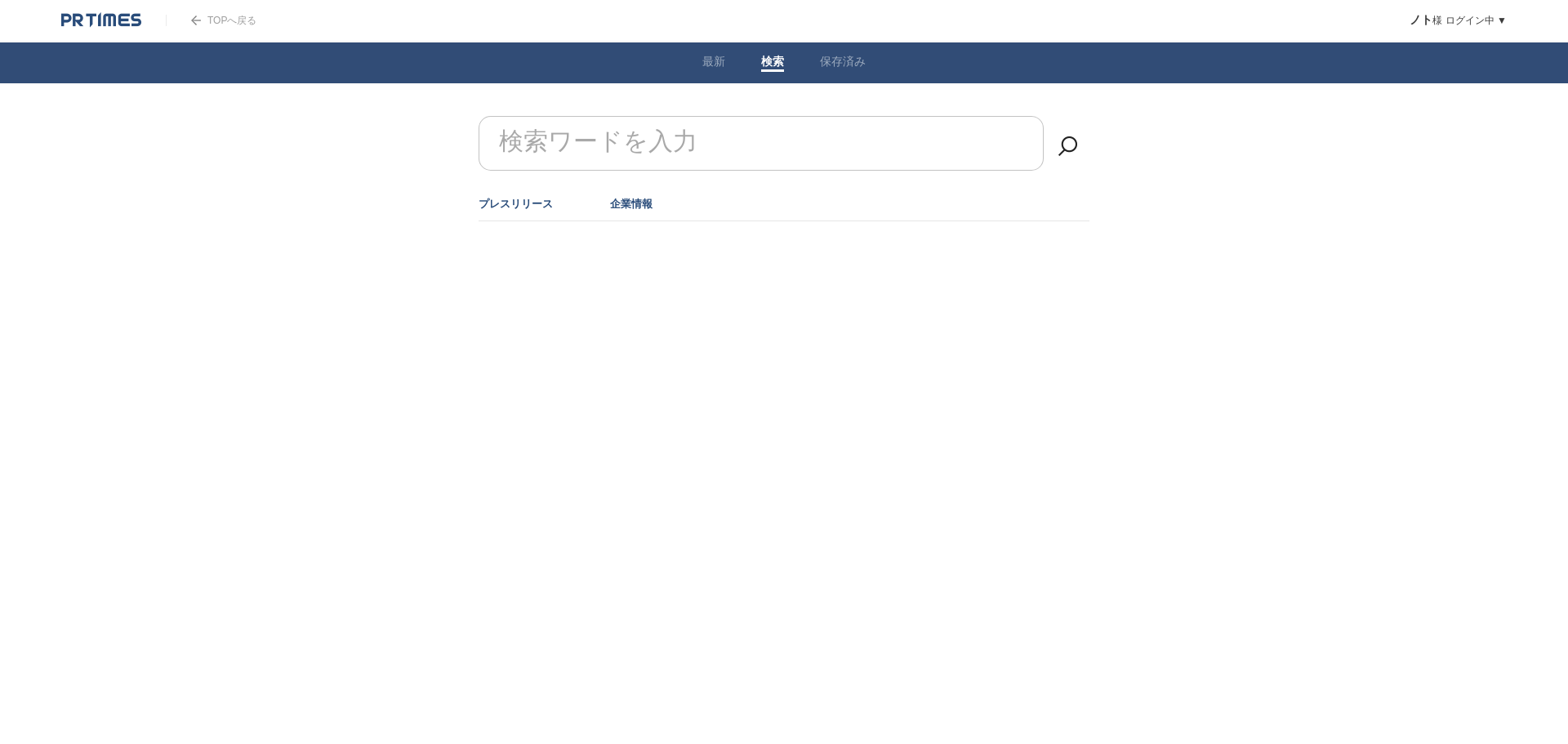
click at [632, 208] on link "企業情報" at bounding box center [630, 204] width 42 height 13
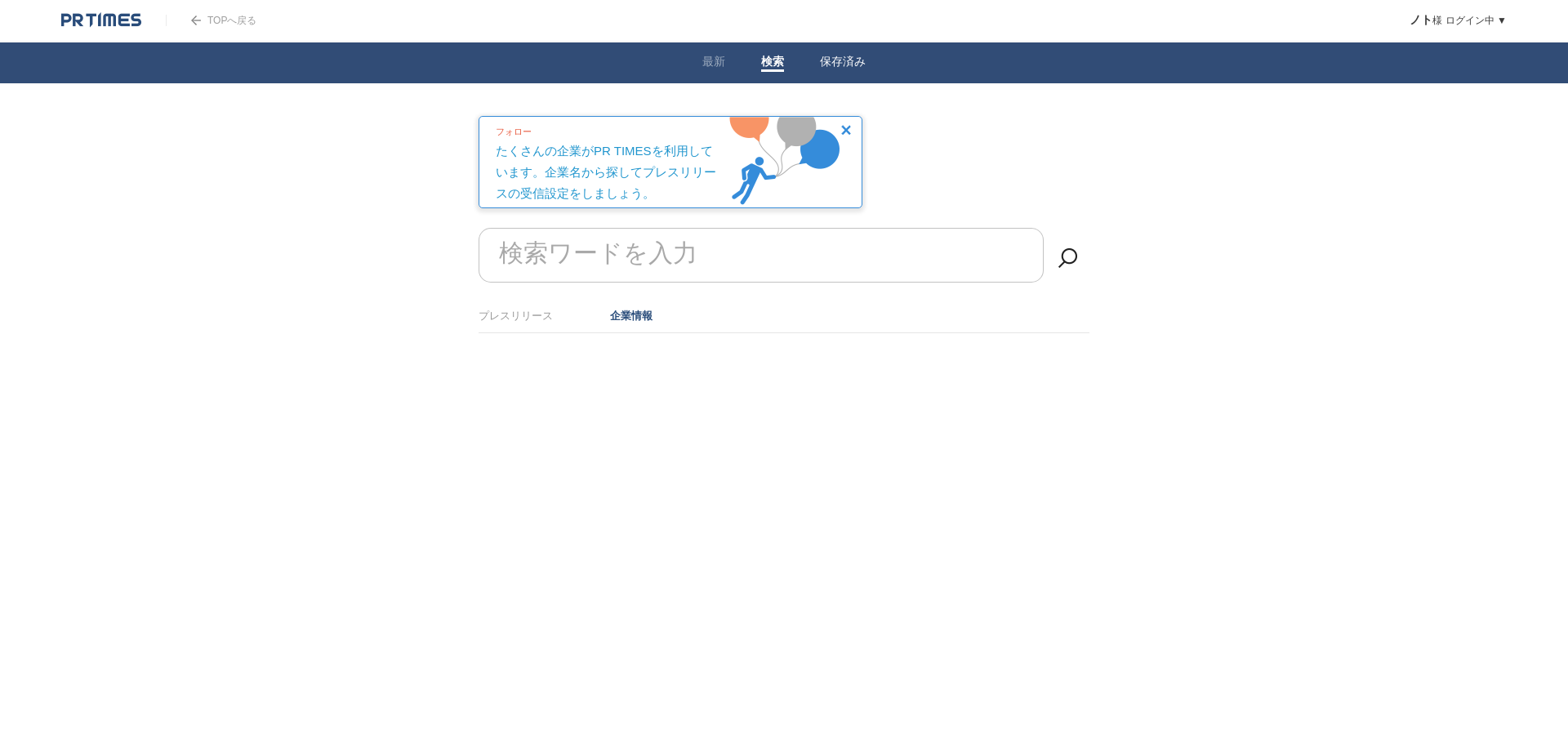
click at [847, 66] on link "保存済み" at bounding box center [842, 63] width 46 height 17
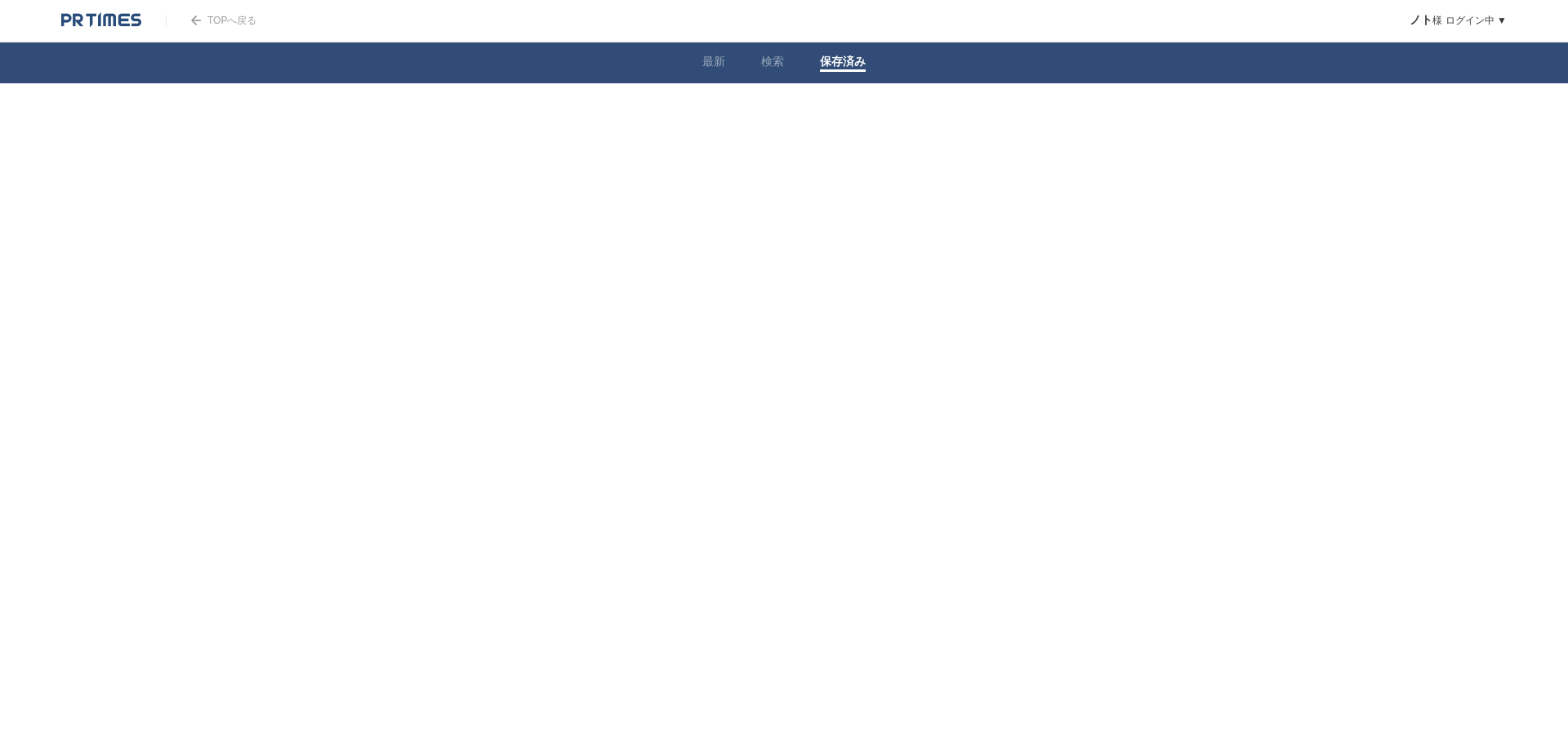
click at [588, 198] on html "TOPへ戻る ノト 様 ログイン中 ▼ プレスリリース受信設定 フォロー 除外リスト アカウント設定 閲覧履歴 退会手続き PR TIMESサイトへ戻る ログ…" at bounding box center [784, 99] width 1568 height 198
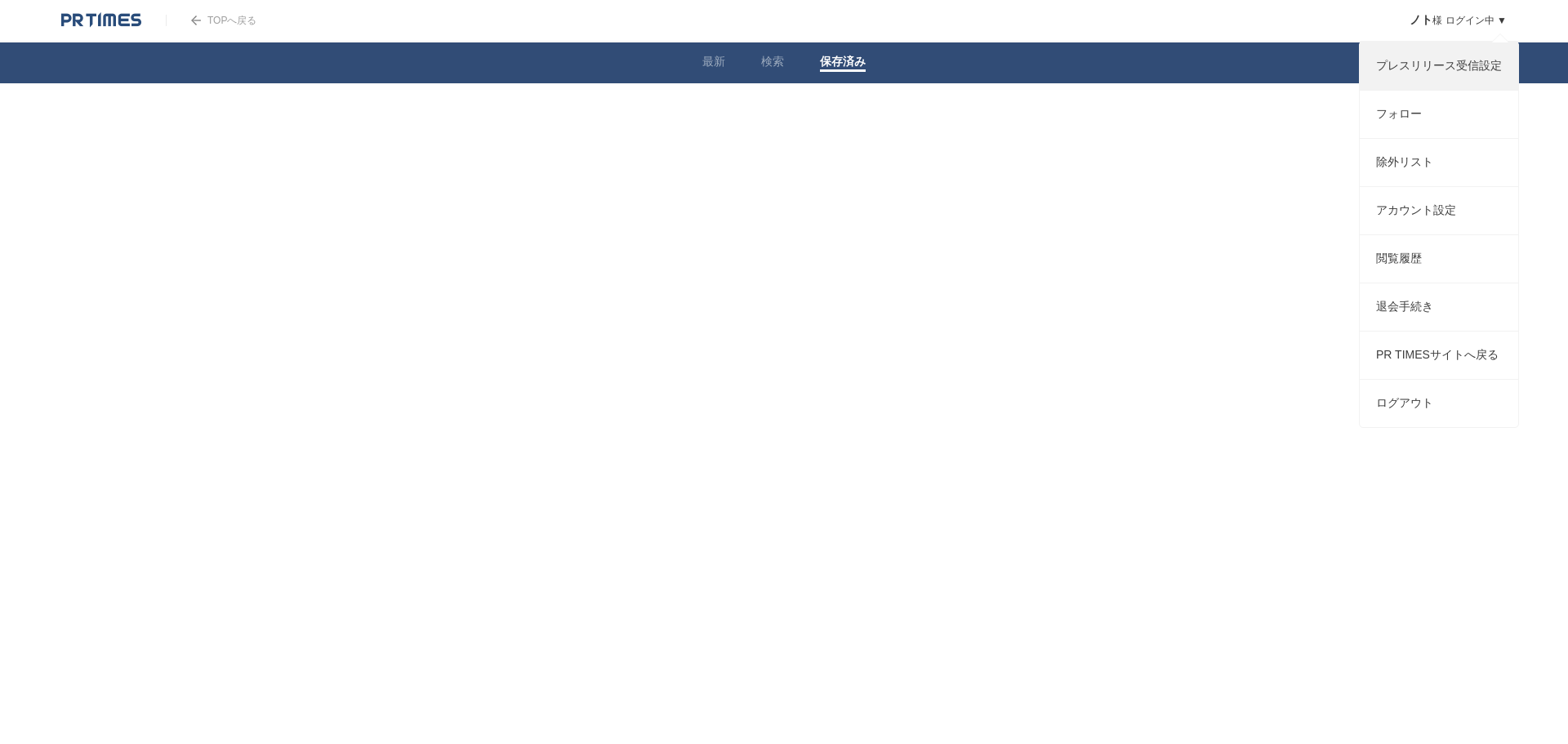
click at [1423, 67] on link "プレスリリース受信設定" at bounding box center [1439, 66] width 158 height 48
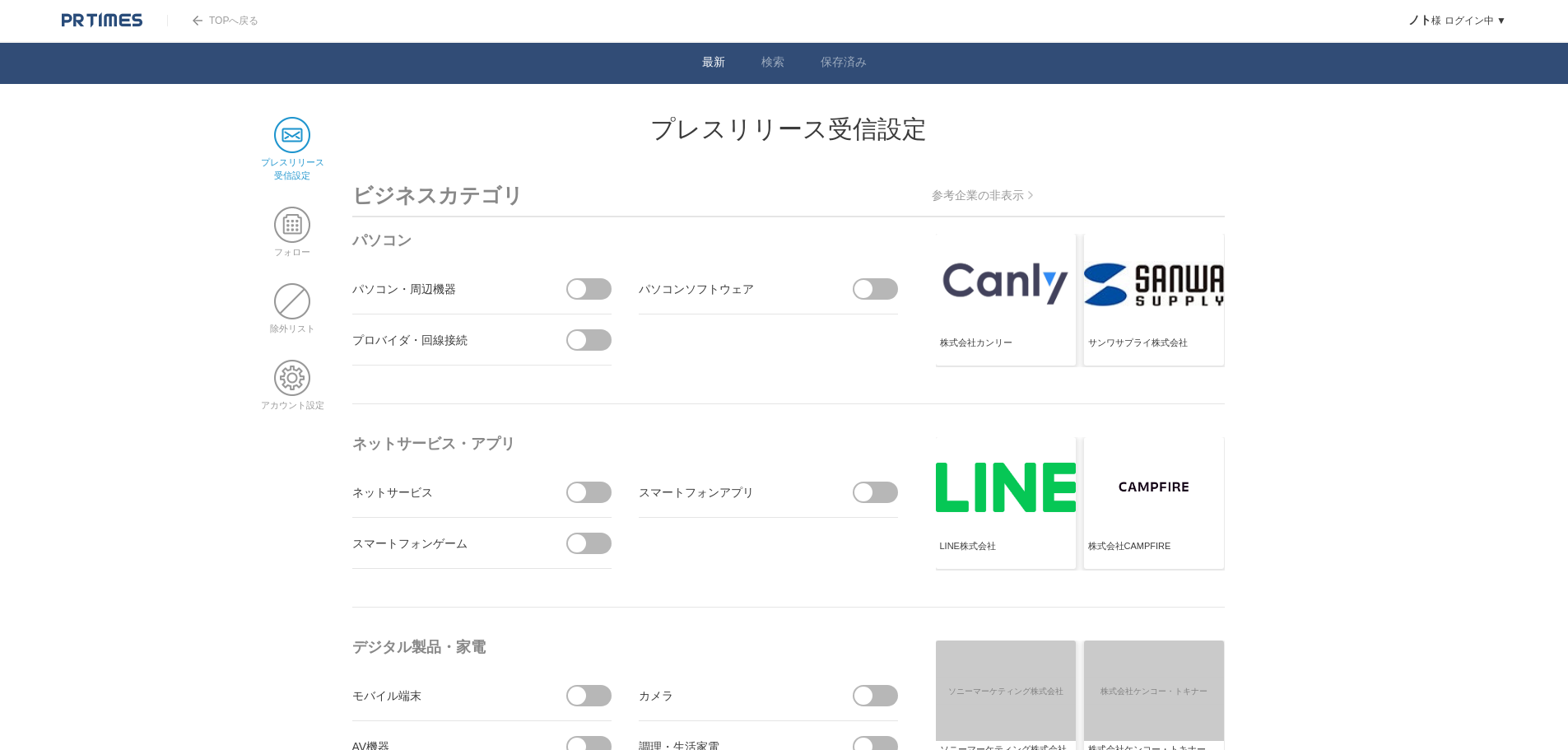
click at [713, 68] on link "最新" at bounding box center [713, 63] width 23 height 17
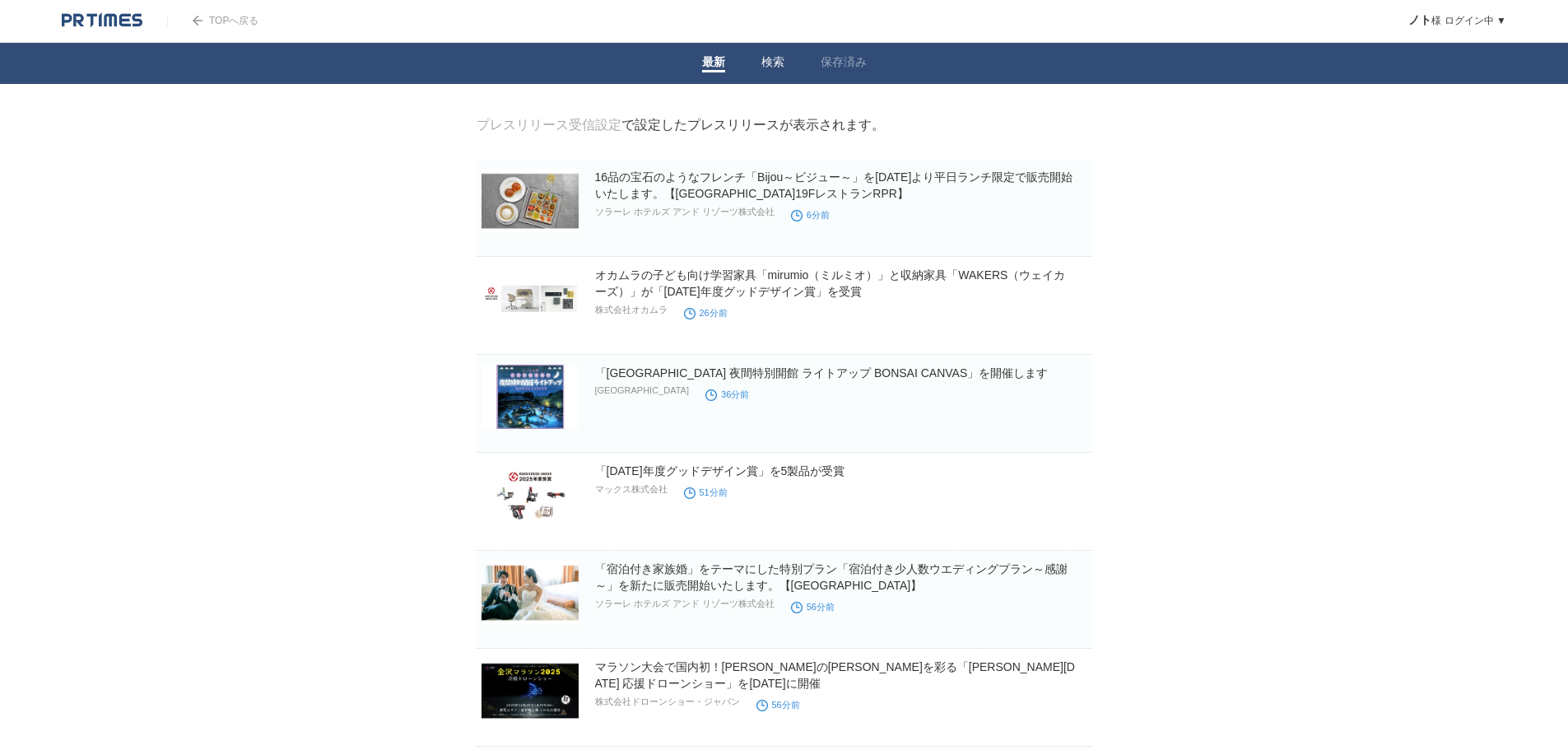
click at [762, 65] on link "検索" at bounding box center [772, 63] width 23 height 17
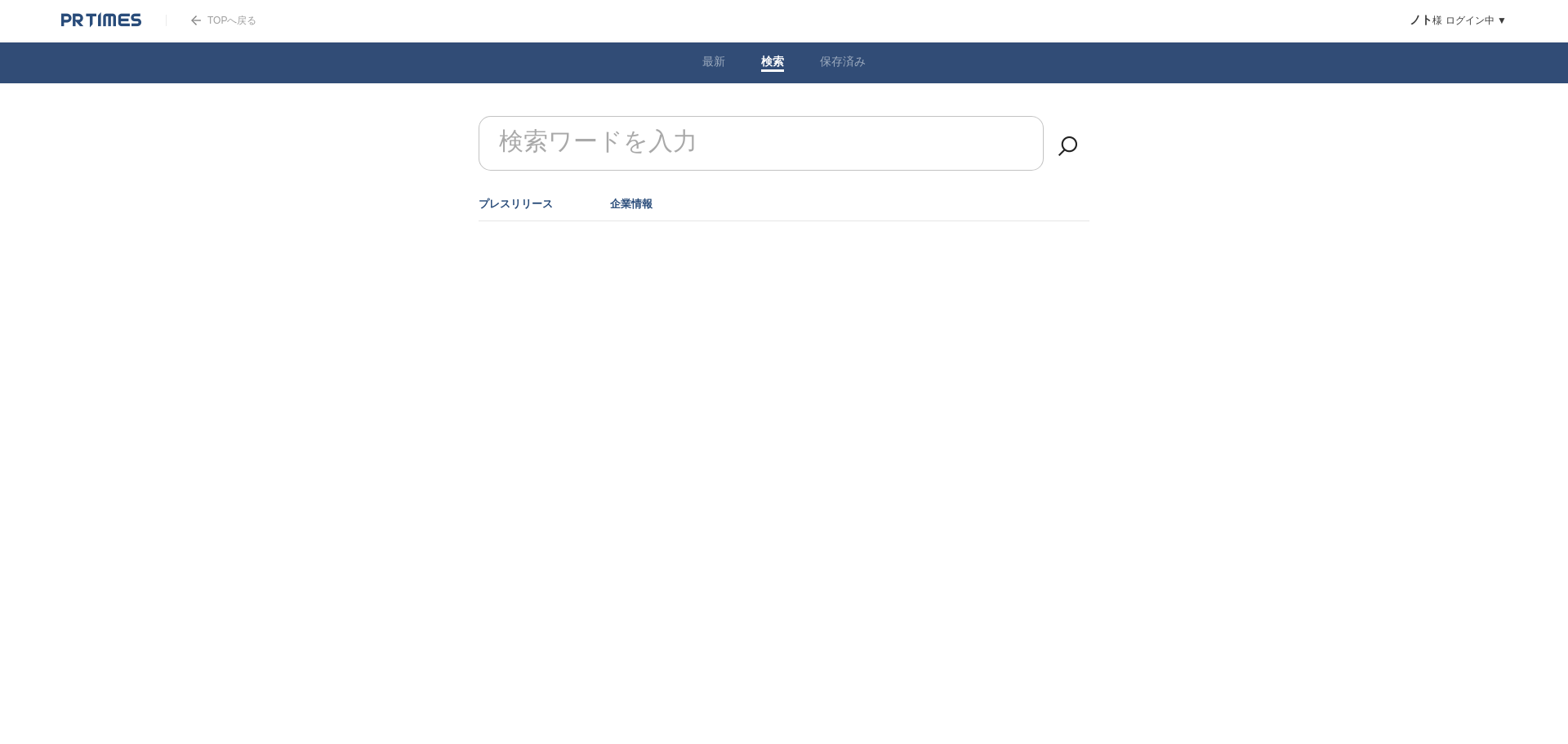
click at [619, 206] on link "企業情報" at bounding box center [630, 204] width 42 height 13
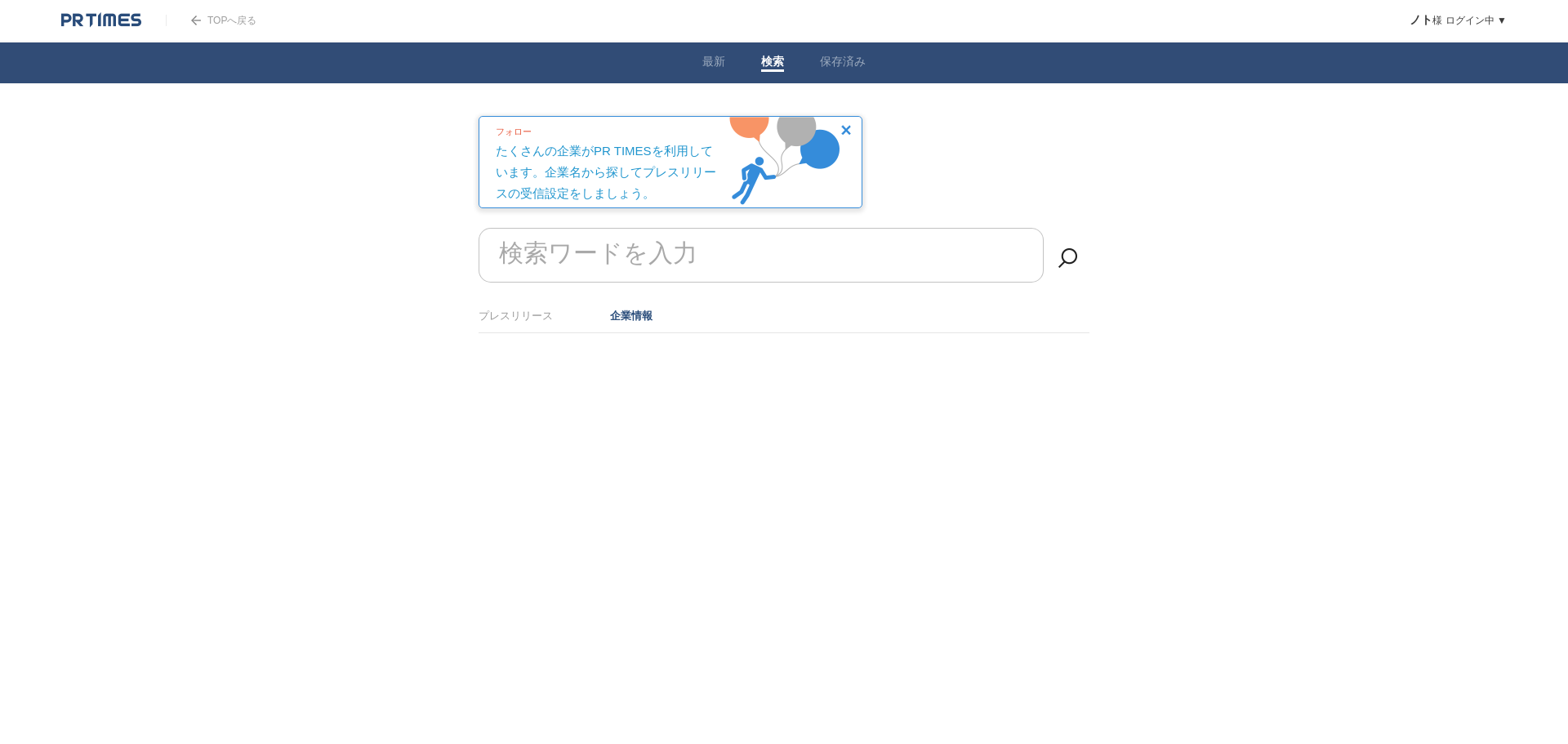
click at [601, 375] on div at bounding box center [784, 374] width 662 height 82
click at [852, 51] on li "保存済み" at bounding box center [842, 62] width 82 height 40
click at [851, 53] on li "保存済み" at bounding box center [842, 62] width 82 height 40
click at [851, 64] on link "保存済み" at bounding box center [842, 63] width 46 height 17
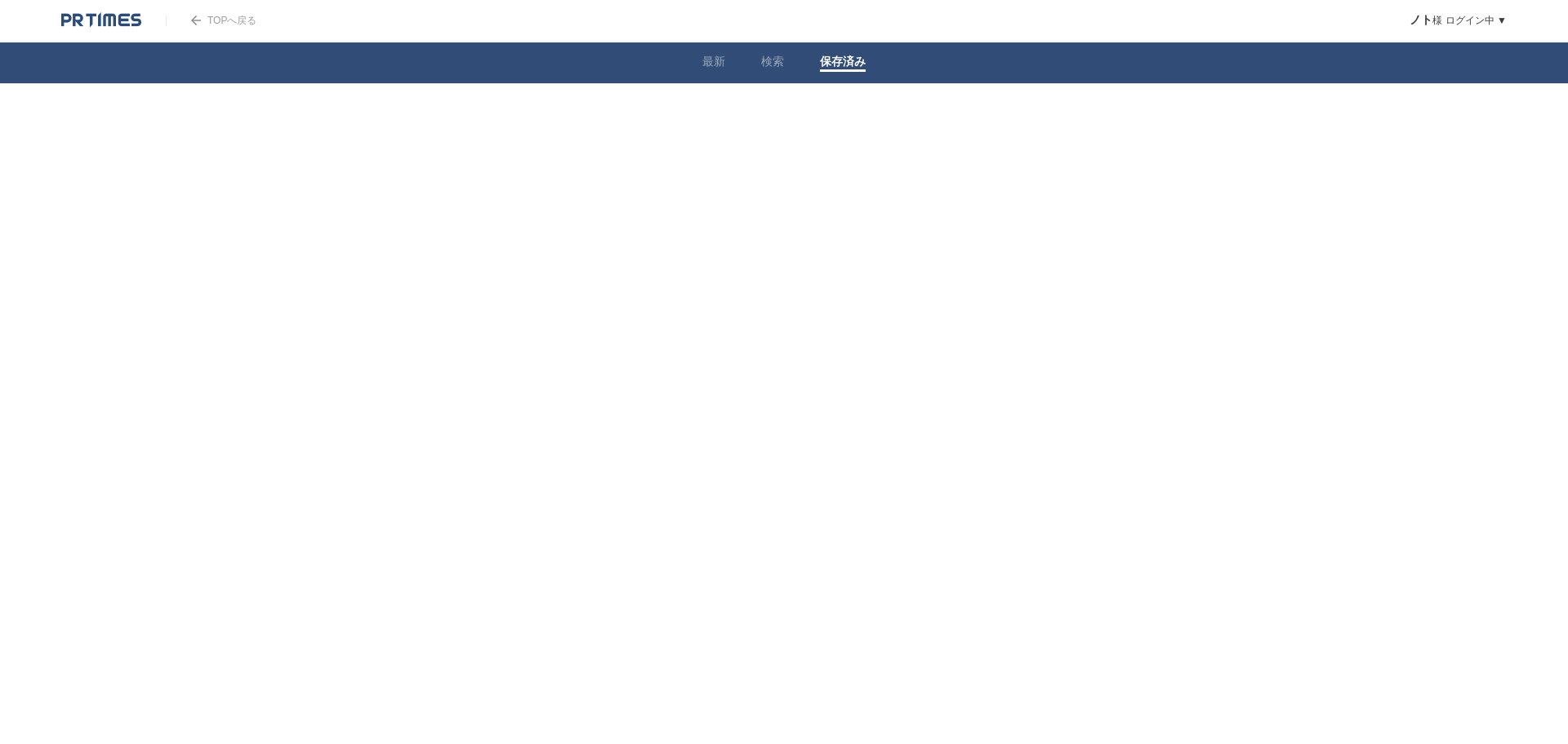
click at [1341, 187] on body "TOPへ戻る ノト 様 ログイン中 ▼ プレスリリース受信設定 フォロー 除外リスト アカウント設定 閲覧履歴 退会手続き PR TIMESサイトへ戻る ログ…" at bounding box center [784, 99] width 1568 height 198
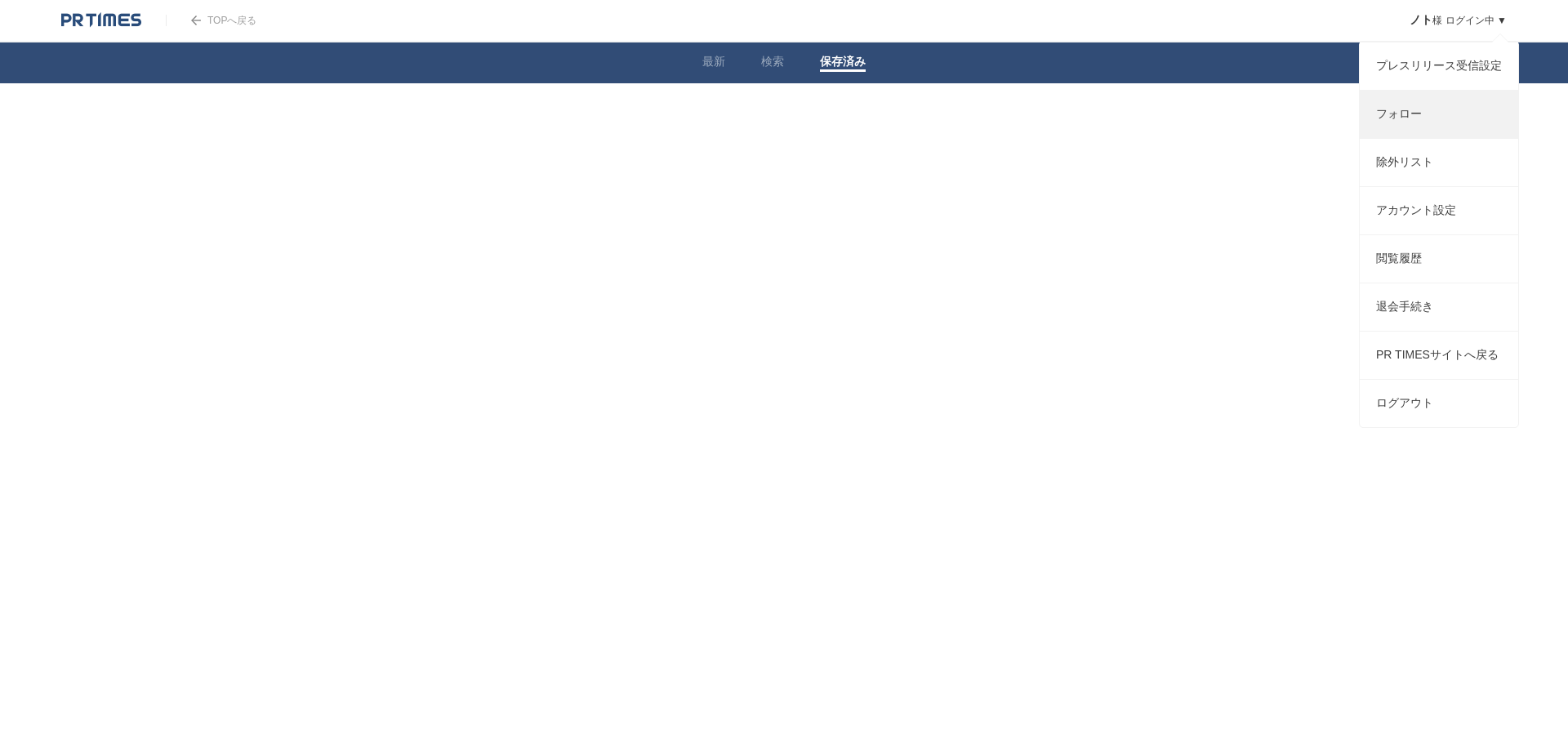
click at [1413, 122] on link "フォロー" at bounding box center [1439, 114] width 158 height 48
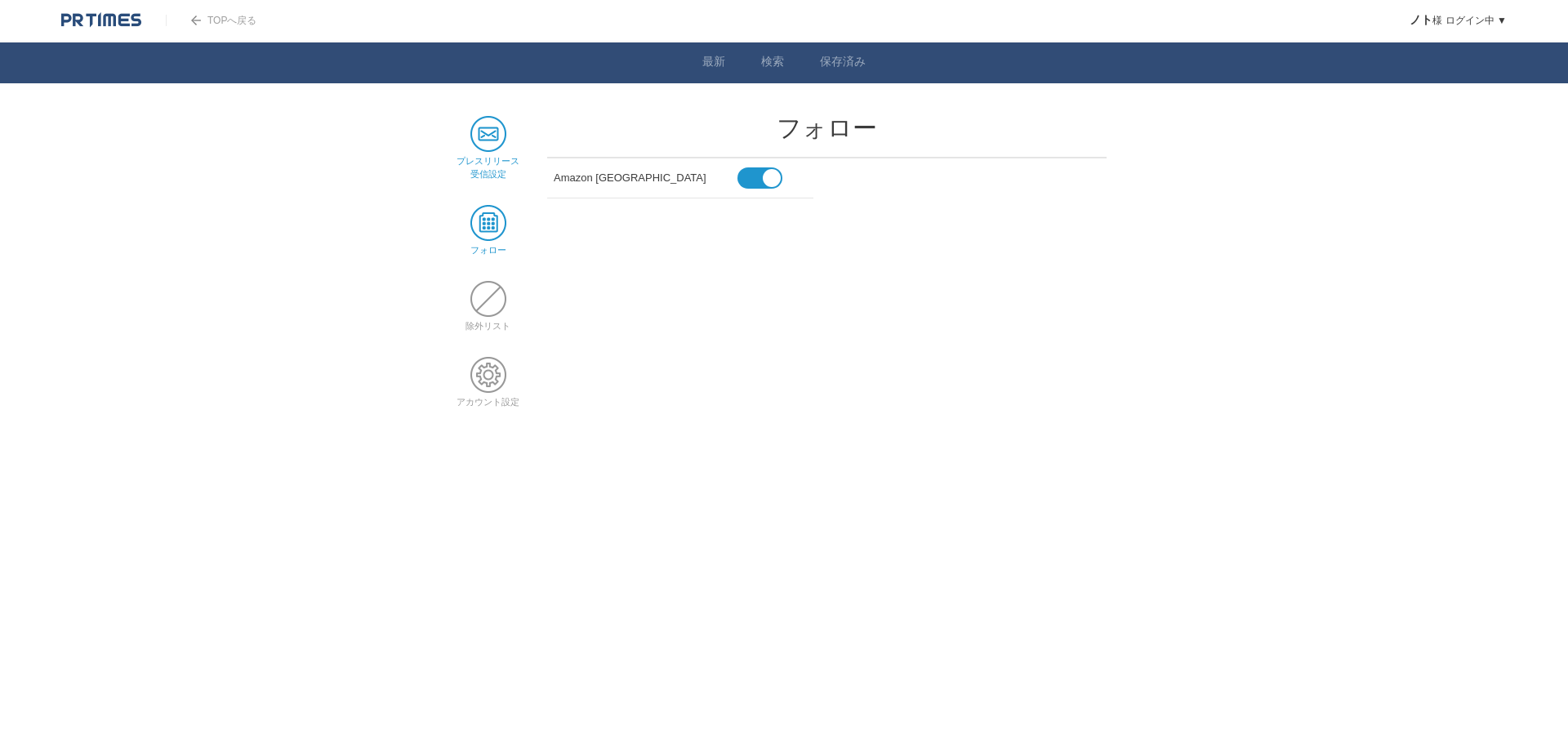
click at [497, 128] on span at bounding box center [488, 134] width 36 height 36
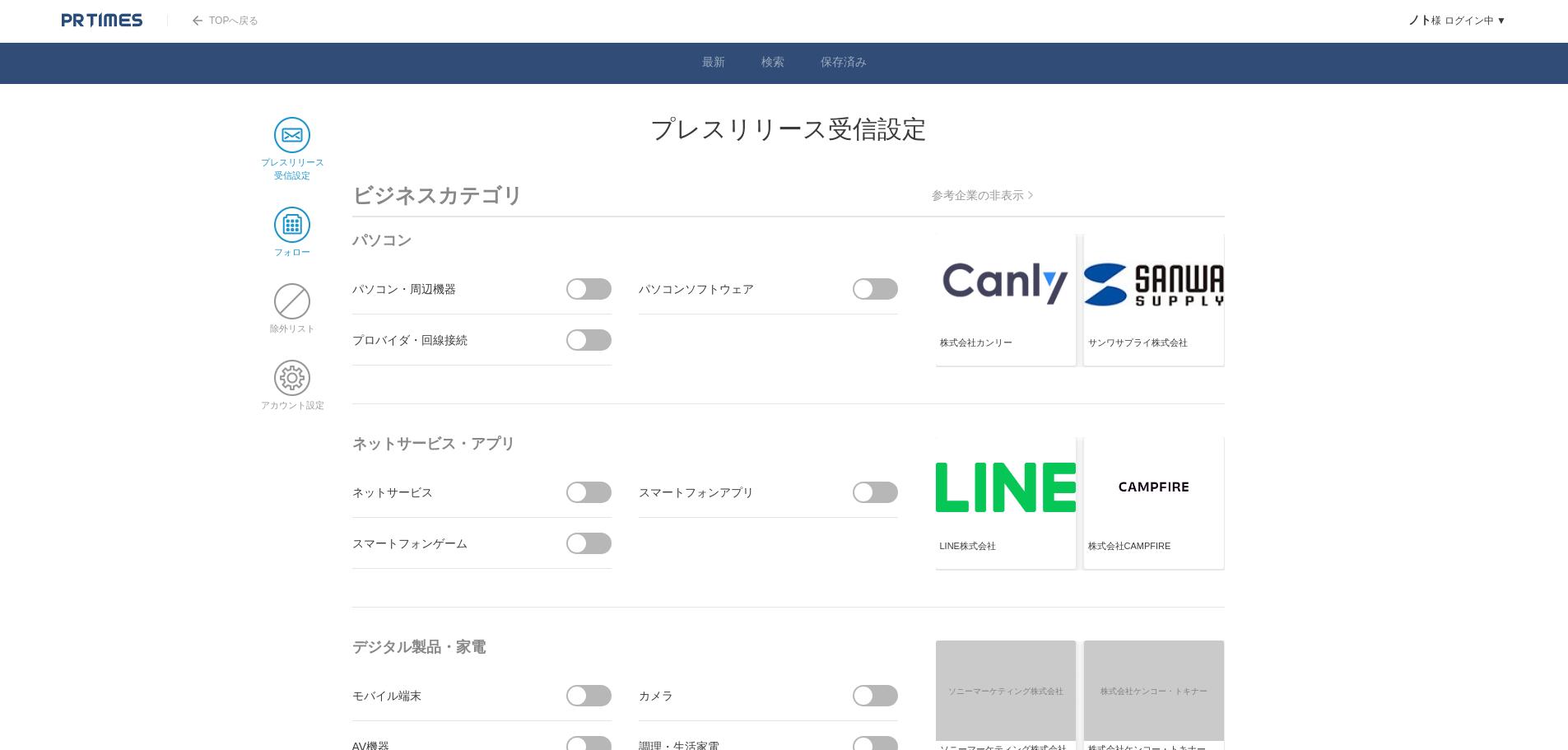
click at [286, 233] on span at bounding box center [292, 225] width 36 height 36
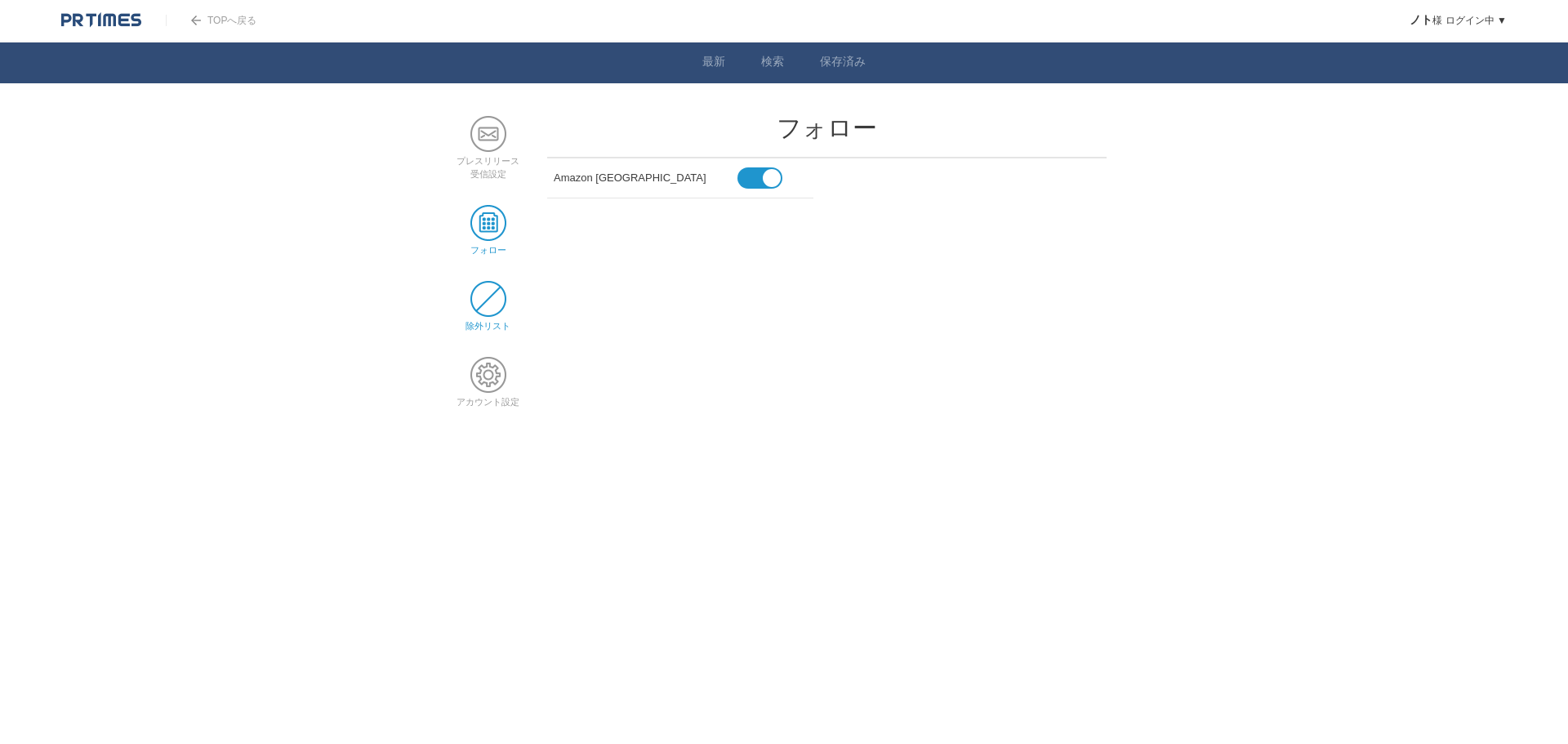
click at [503, 298] on span at bounding box center [488, 299] width 36 height 36
click at [490, 365] on span at bounding box center [488, 375] width 36 height 36
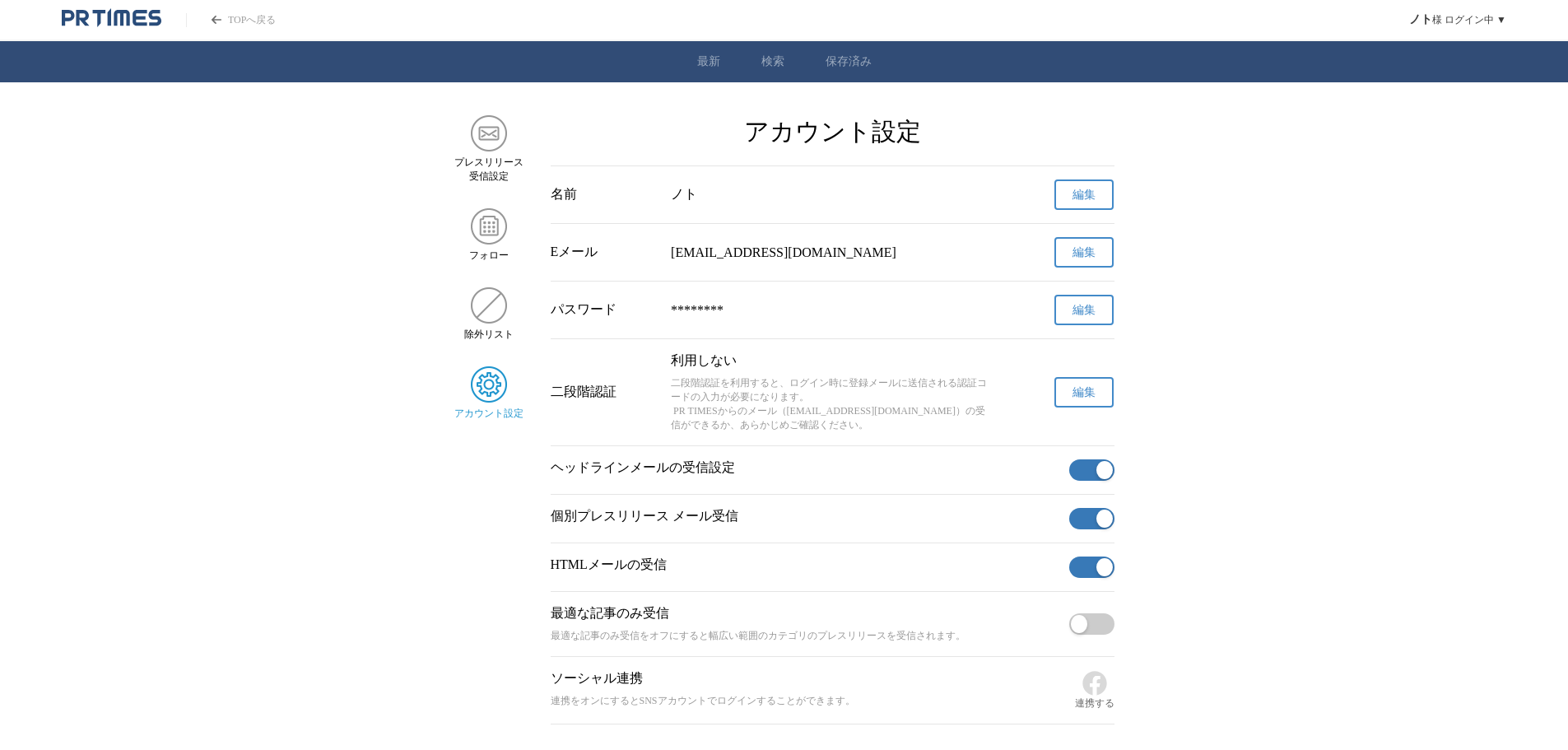
click at [1108, 630] on button "button" at bounding box center [1092, 625] width 45 height 22
click at [708, 65] on link "最新" at bounding box center [708, 62] width 23 height 15
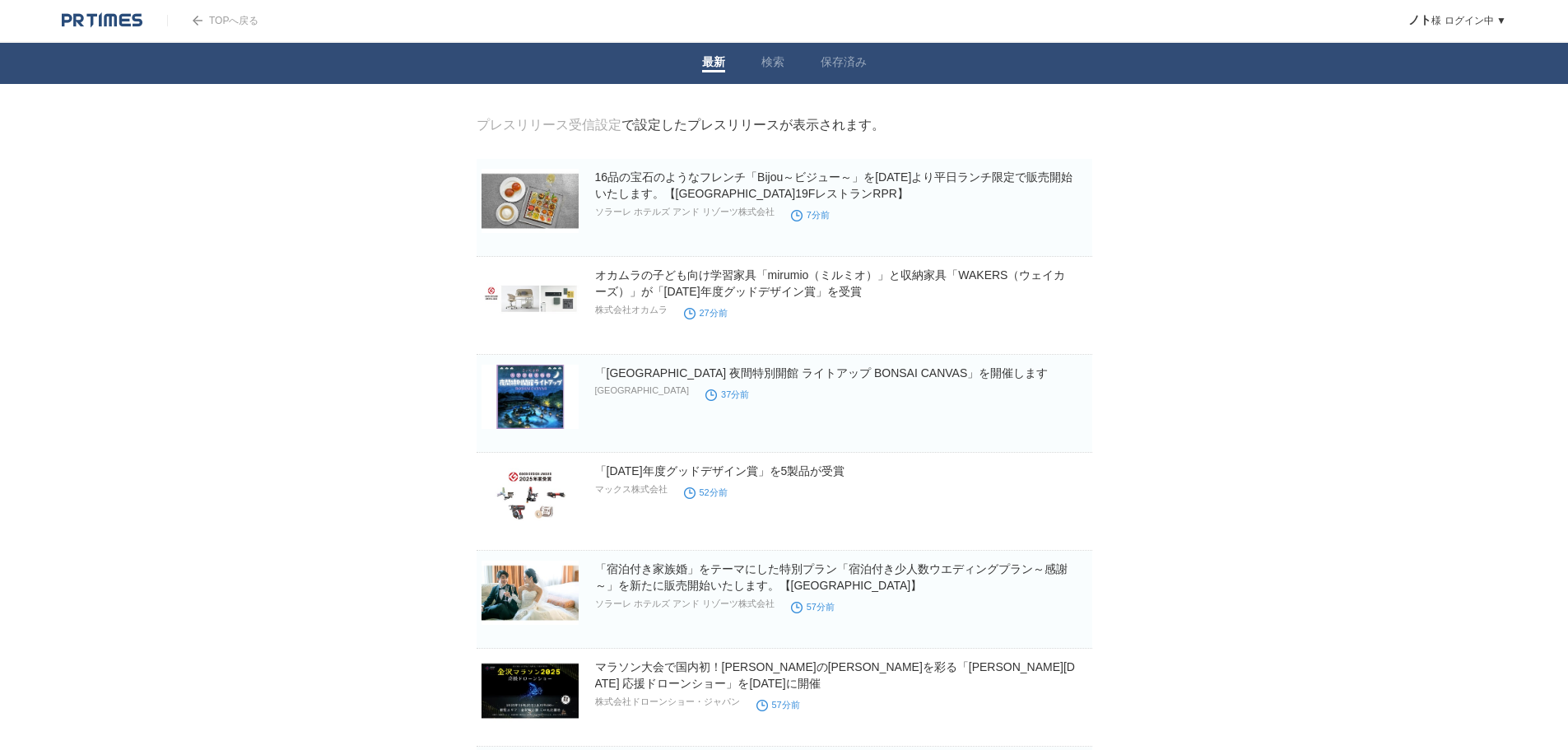
click at [793, 56] on li "検索" at bounding box center [772, 63] width 59 height 41
click at [766, 67] on link "検索" at bounding box center [772, 63] width 23 height 17
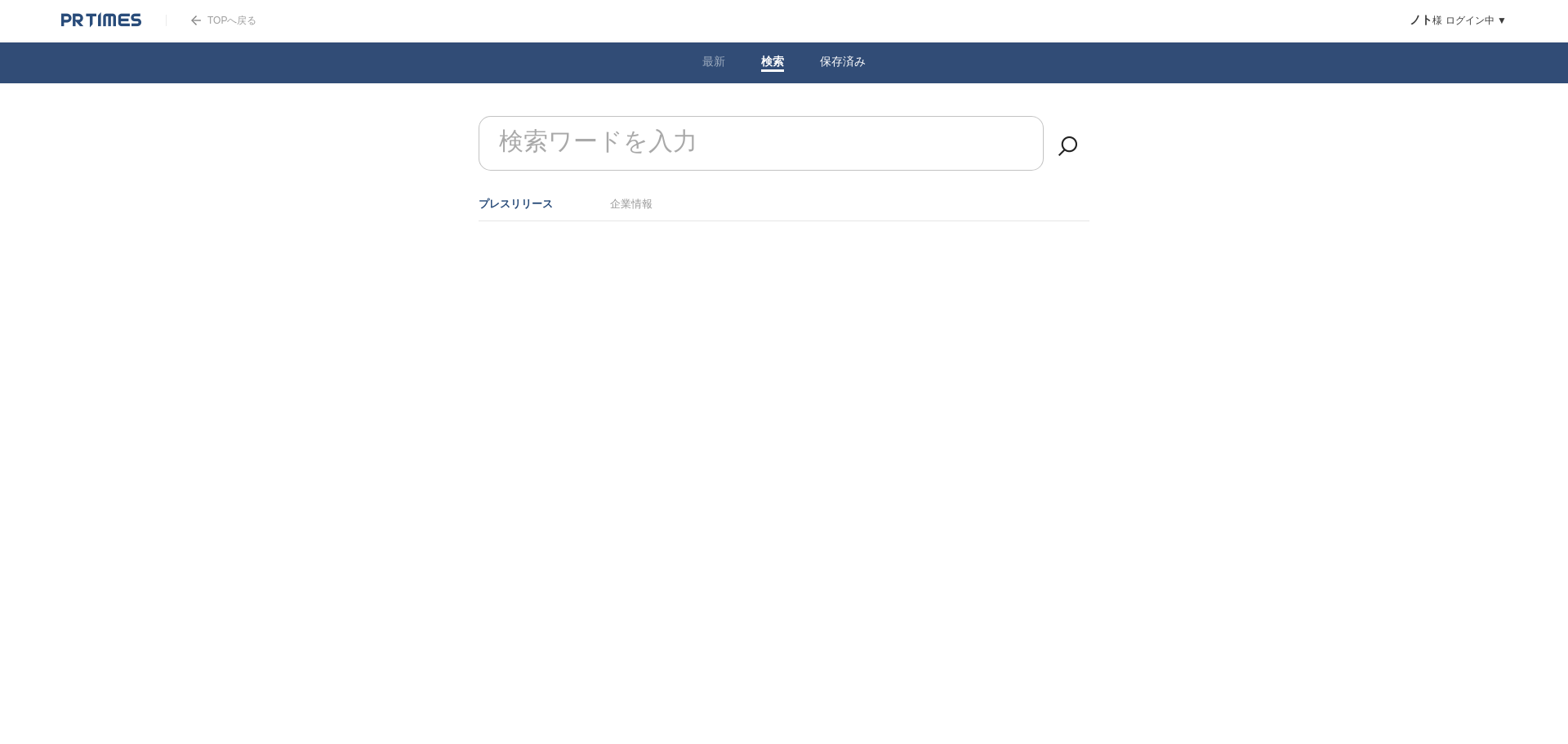
click at [863, 60] on link "保存済み" at bounding box center [842, 63] width 46 height 17
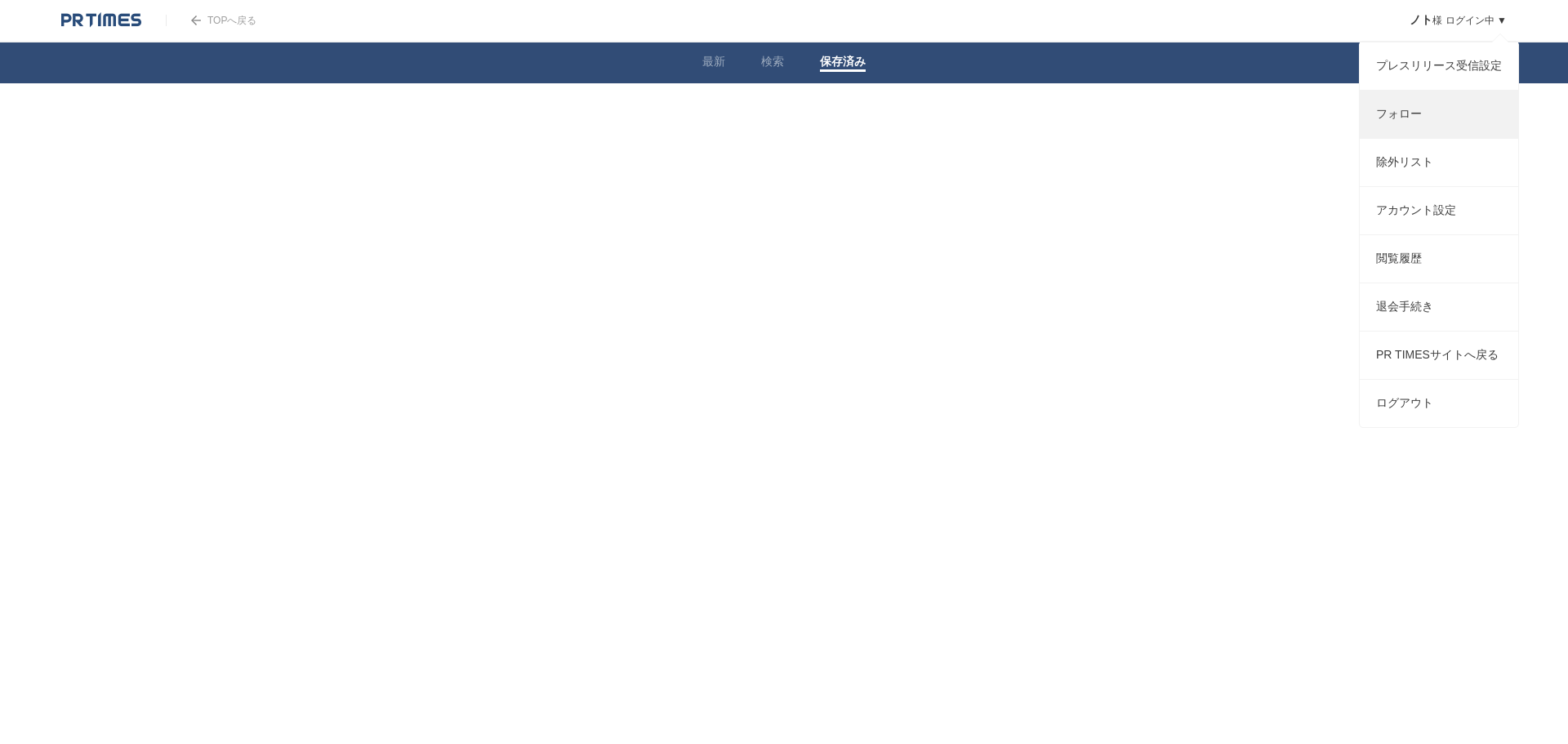
click at [1391, 116] on link "フォロー" at bounding box center [1439, 114] width 158 height 48
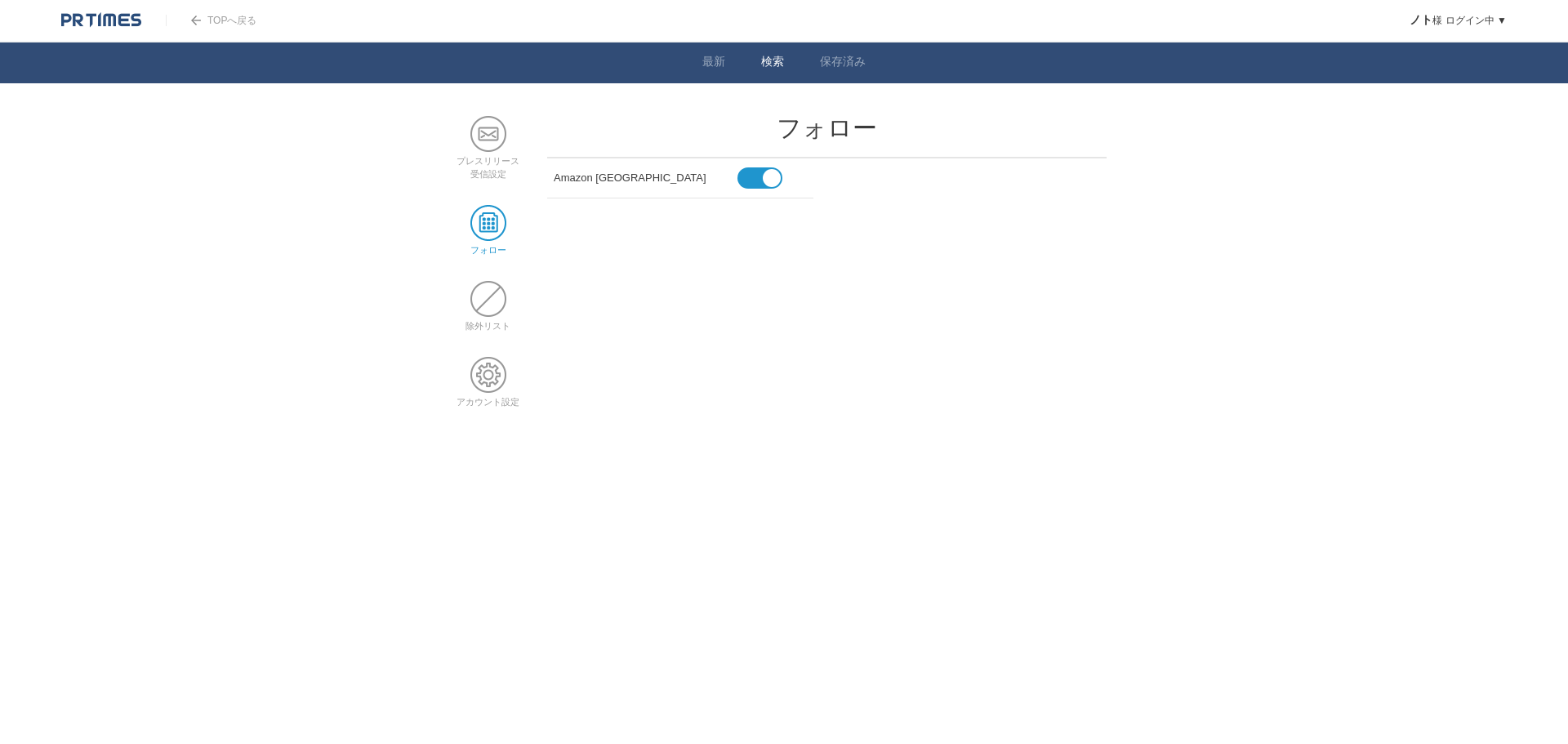
click at [788, 72] on li "検索" at bounding box center [771, 62] width 58 height 40
click at [779, 53] on li "検索" at bounding box center [771, 62] width 58 height 40
drag, startPoint x: 779, startPoint y: 63, endPoint x: 777, endPoint y: 71, distance: 8.2
click at [779, 65] on link "検索" at bounding box center [771, 63] width 22 height 17
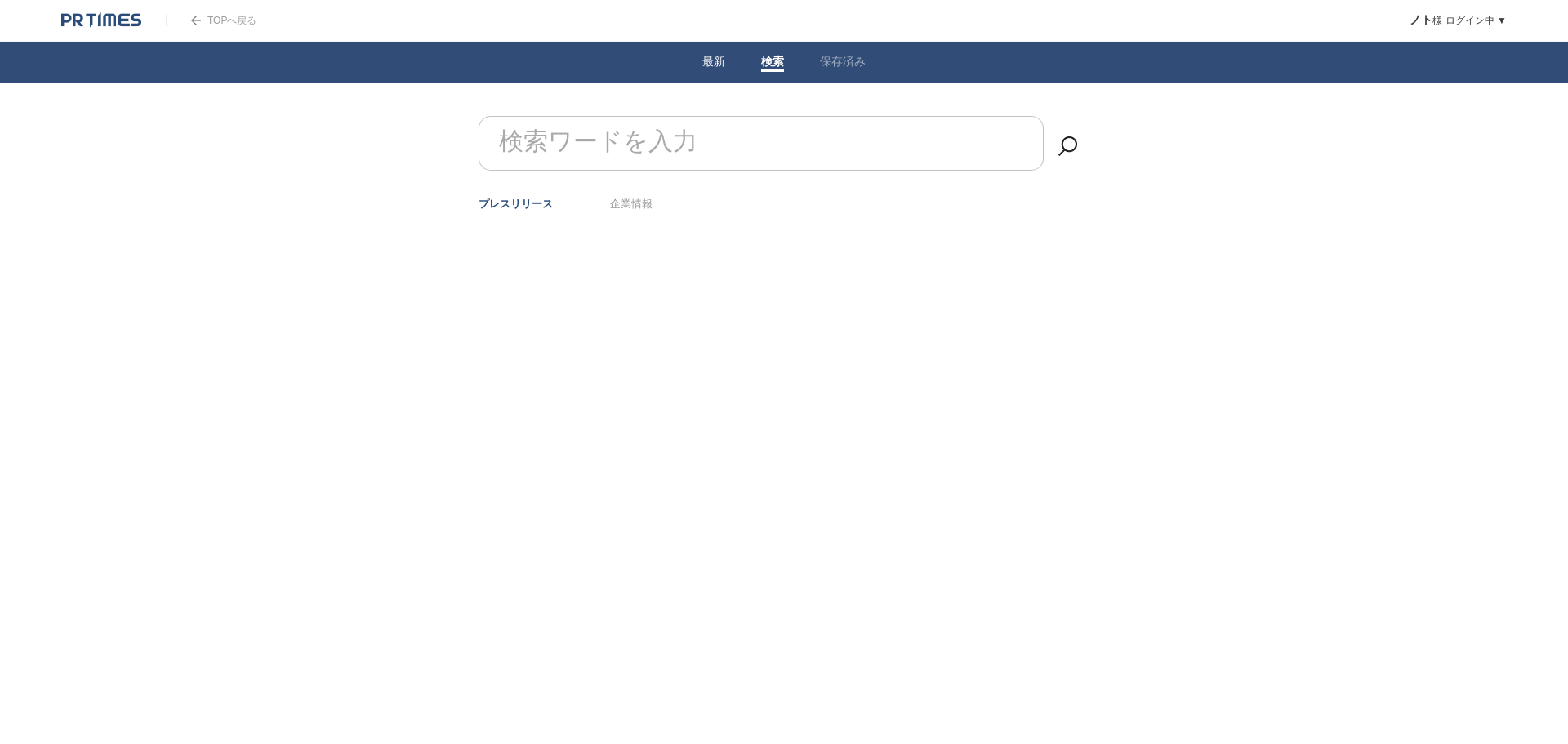
click at [707, 58] on link "最新" at bounding box center [713, 63] width 22 height 17
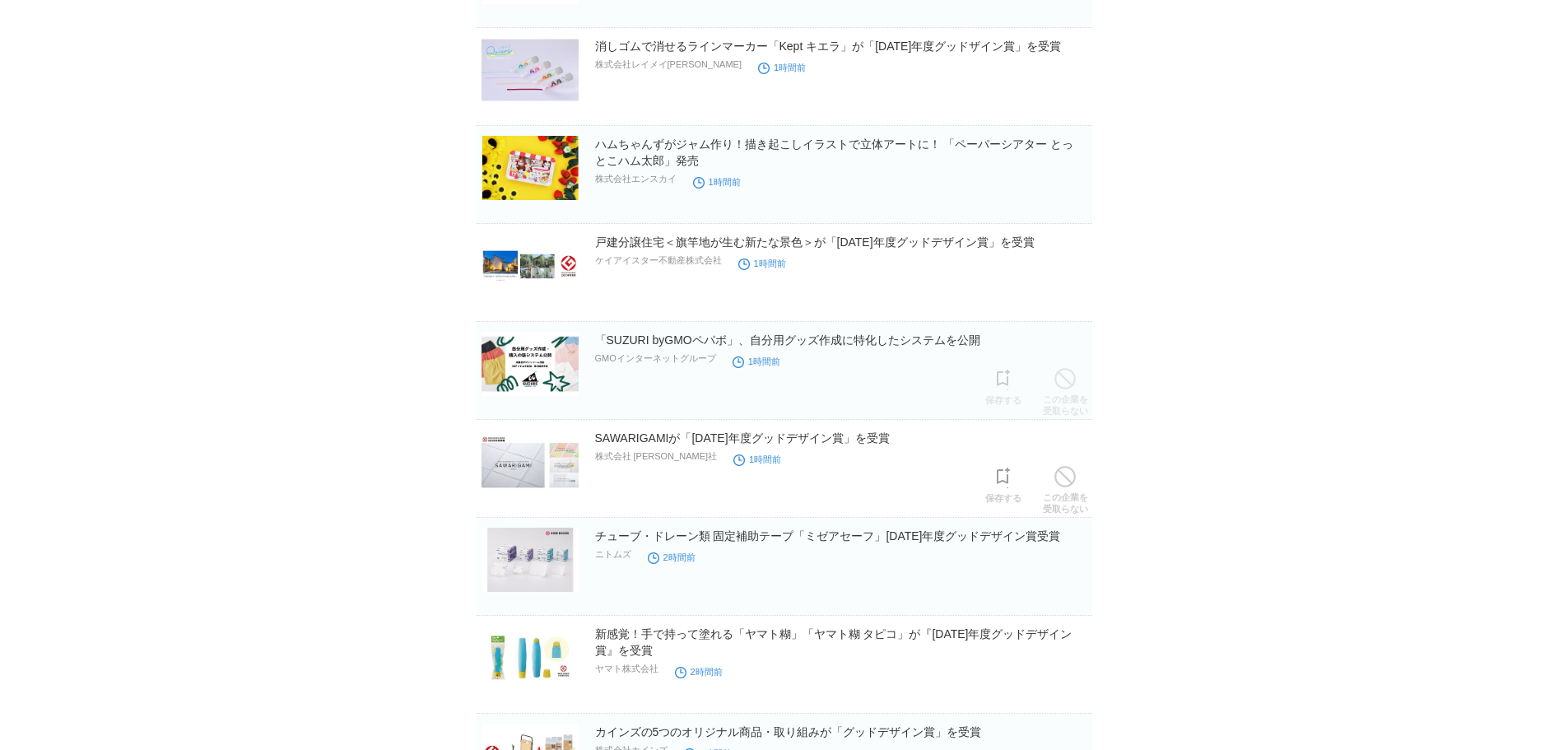
scroll to position [823, 0]
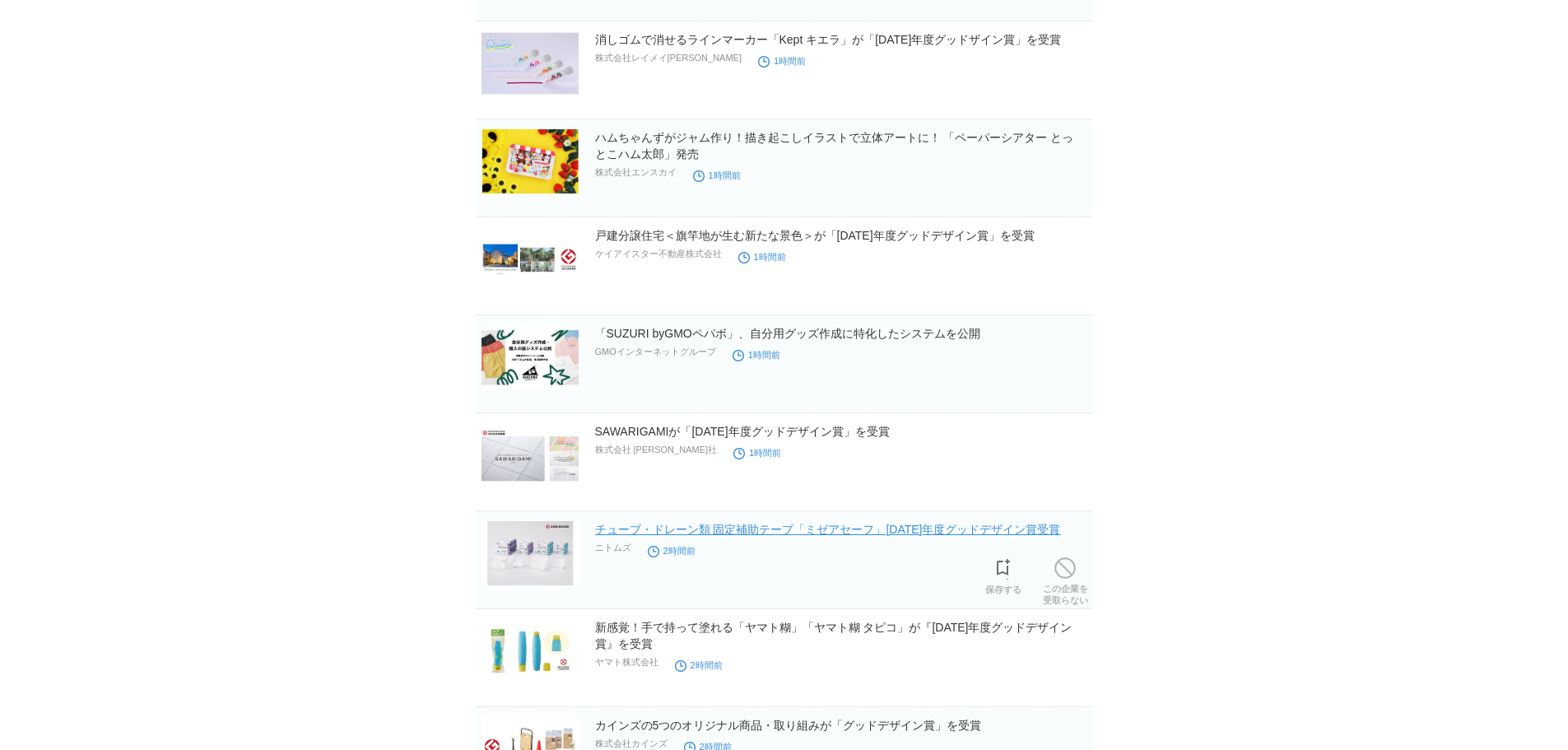
click at [711, 527] on link "チューブ・ドレーン類 固定補助テープ「ミゼアセーフ」[DATE]年度グッドデザイン賞受賞" at bounding box center [828, 530] width 466 height 14
